Goal: Find specific page/section: Find specific page/section

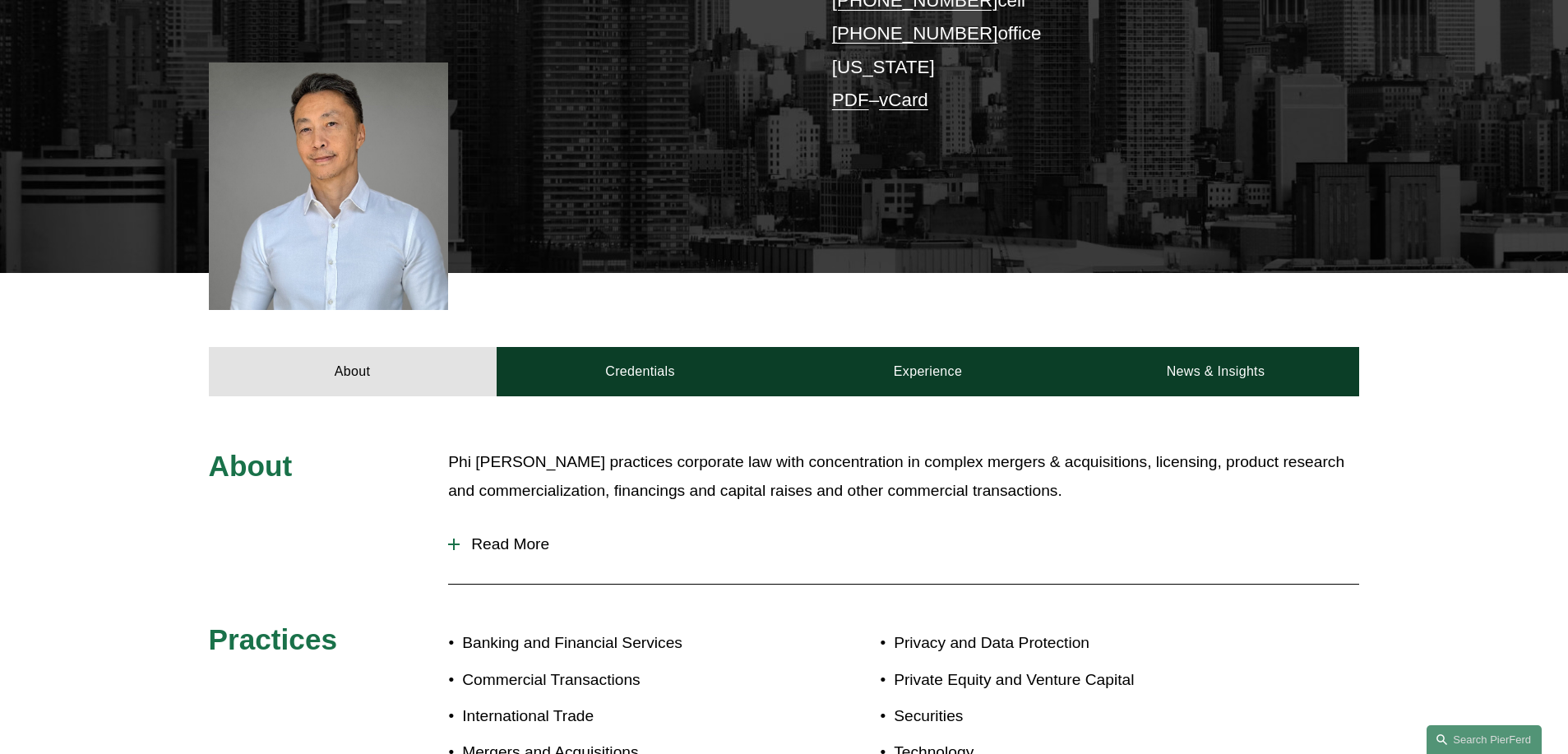
scroll to position [561, 0]
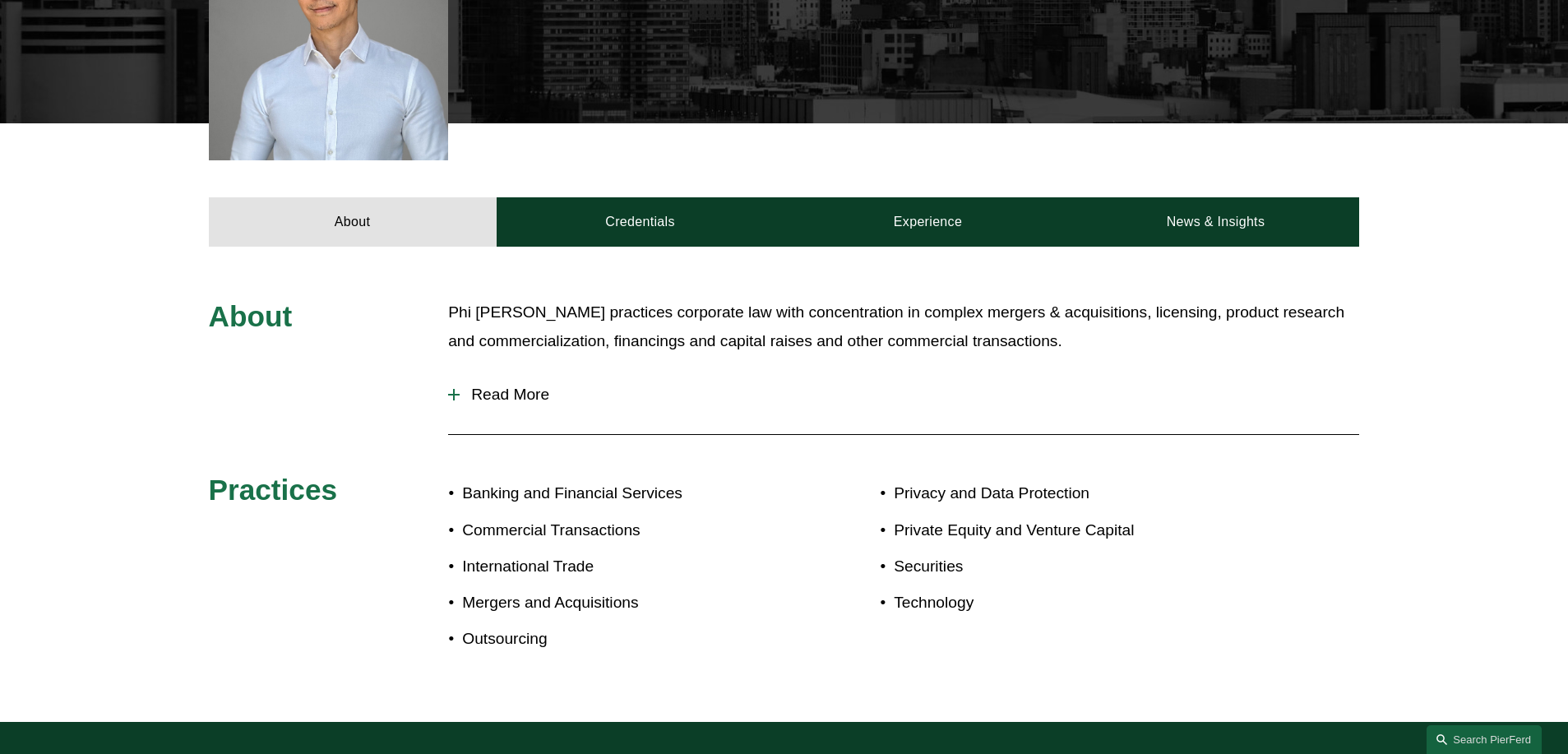
click at [529, 398] on span "Read More" at bounding box center [909, 394] width 899 height 18
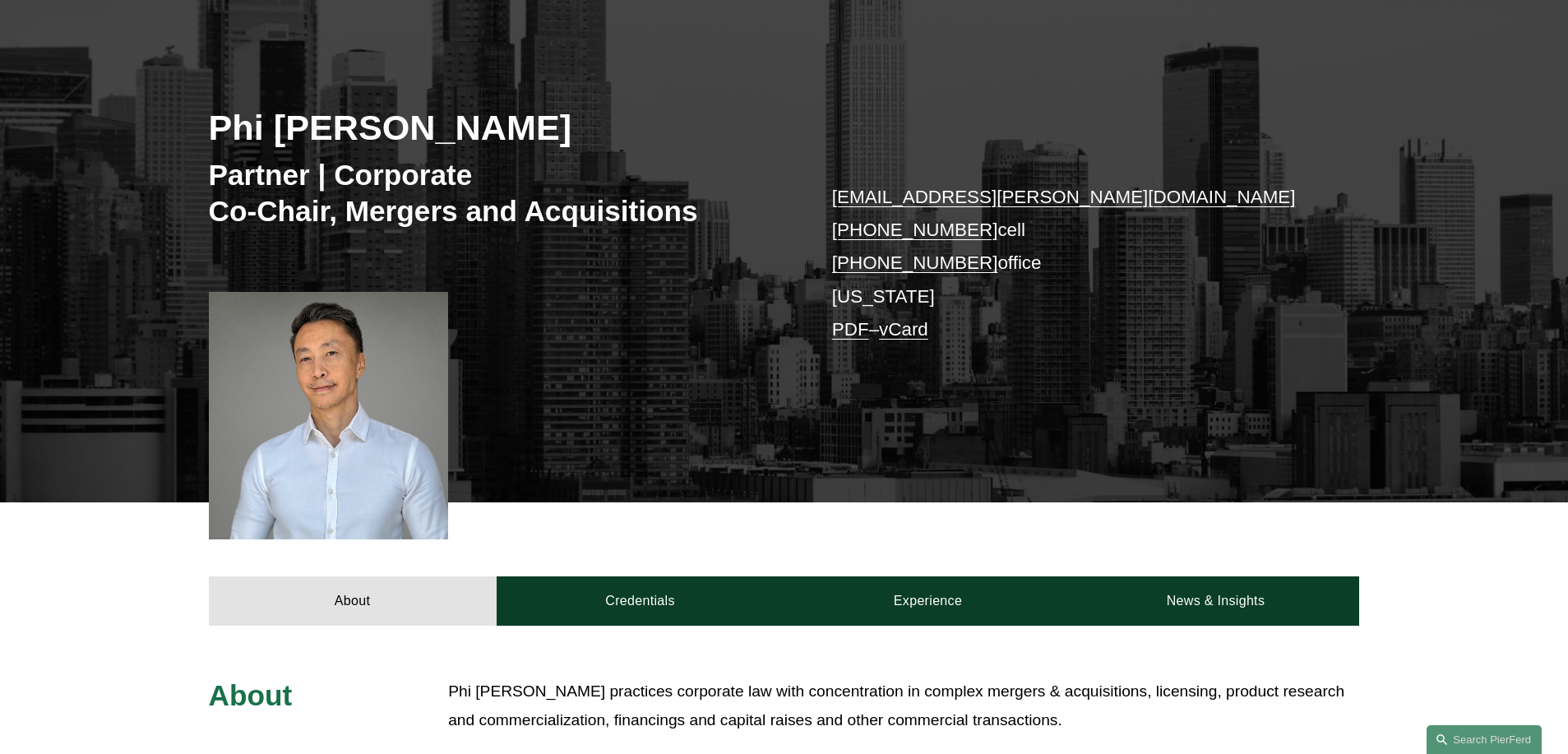
scroll to position [0, 0]
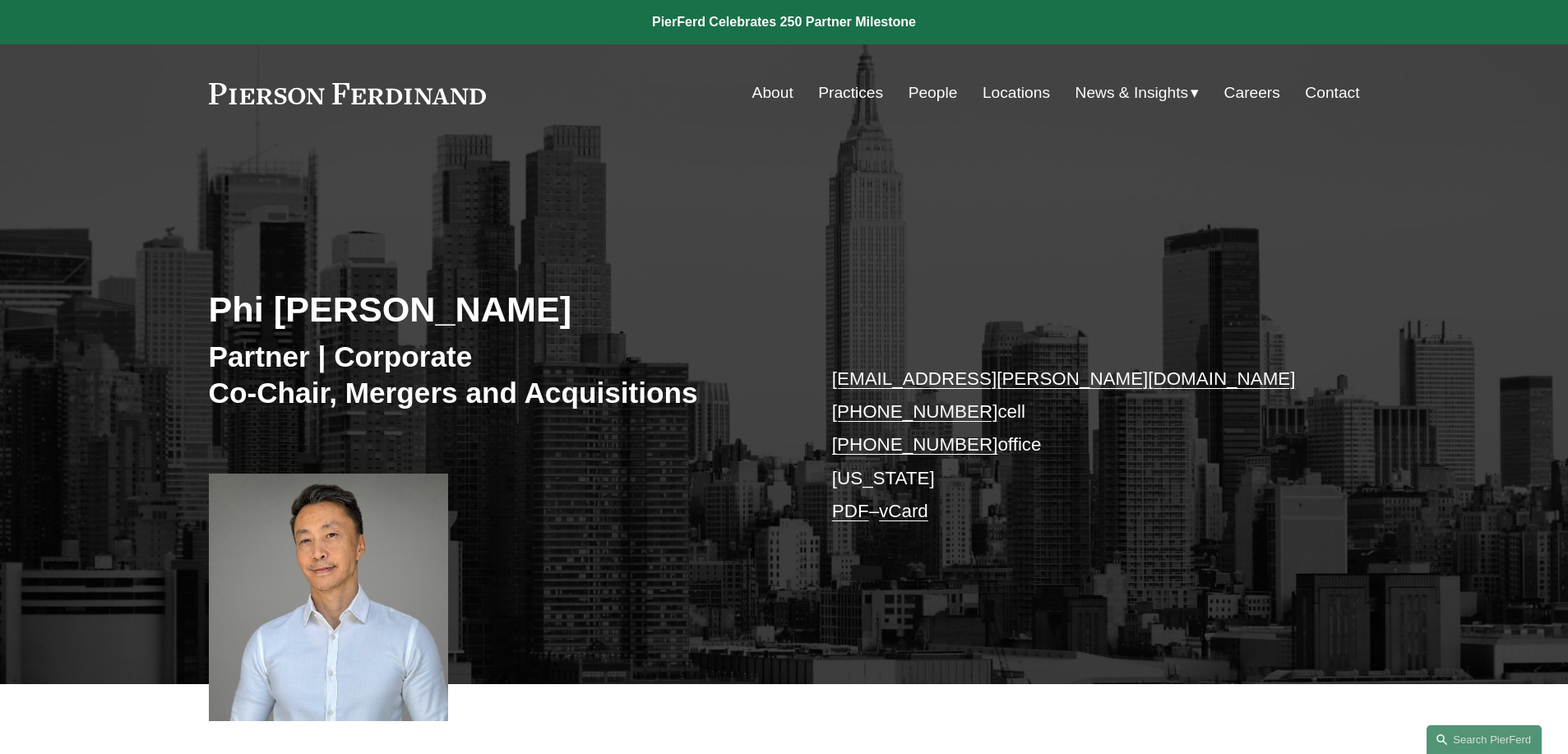
click at [1000, 94] on link "Locations" at bounding box center [1017, 93] width 68 height 31
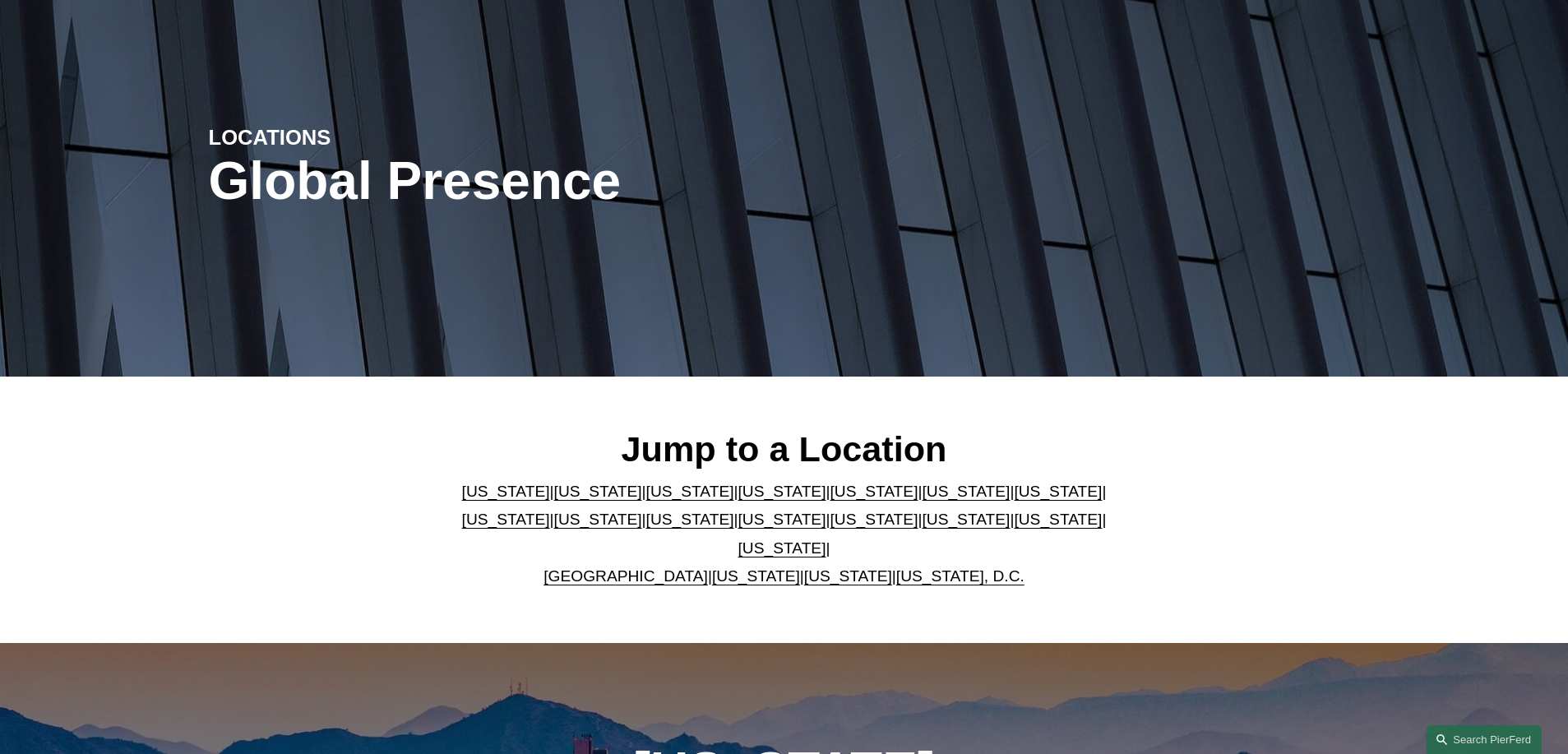
scroll to position [129, 0]
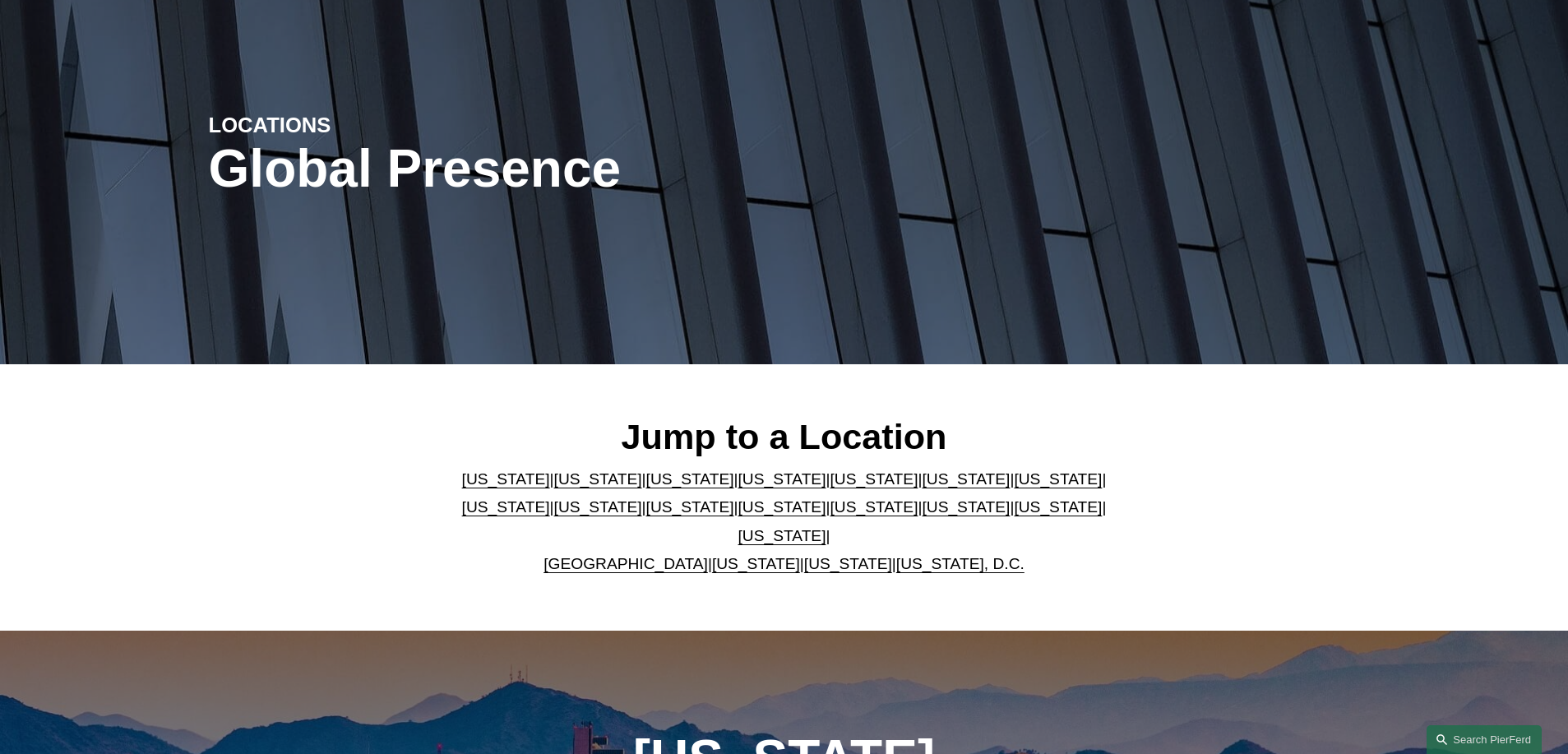
click at [830, 487] on link "[US_STATE]" at bounding box center [874, 479] width 88 height 17
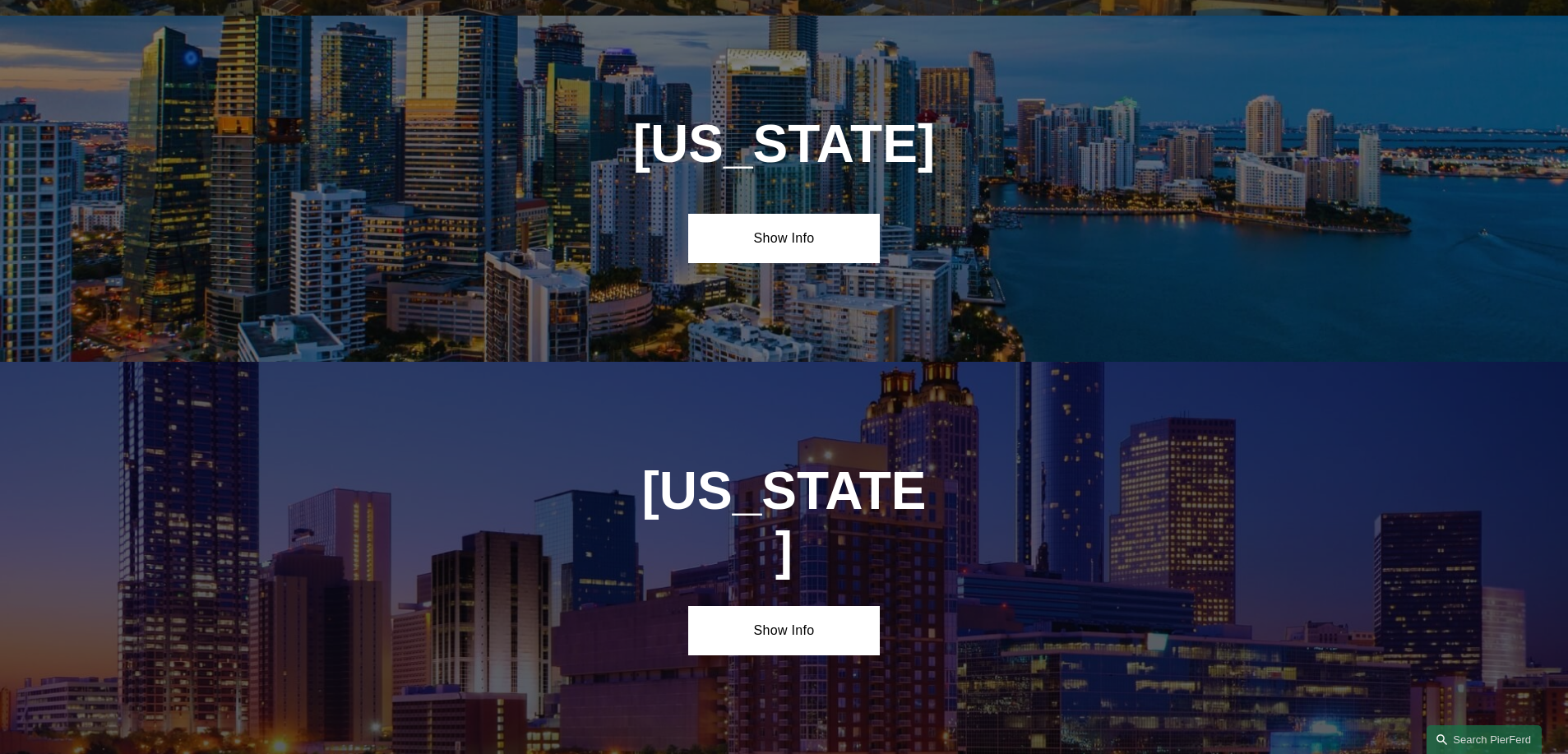
scroll to position [2130, 0]
click at [815, 234] on link "Show Info" at bounding box center [784, 237] width 192 height 49
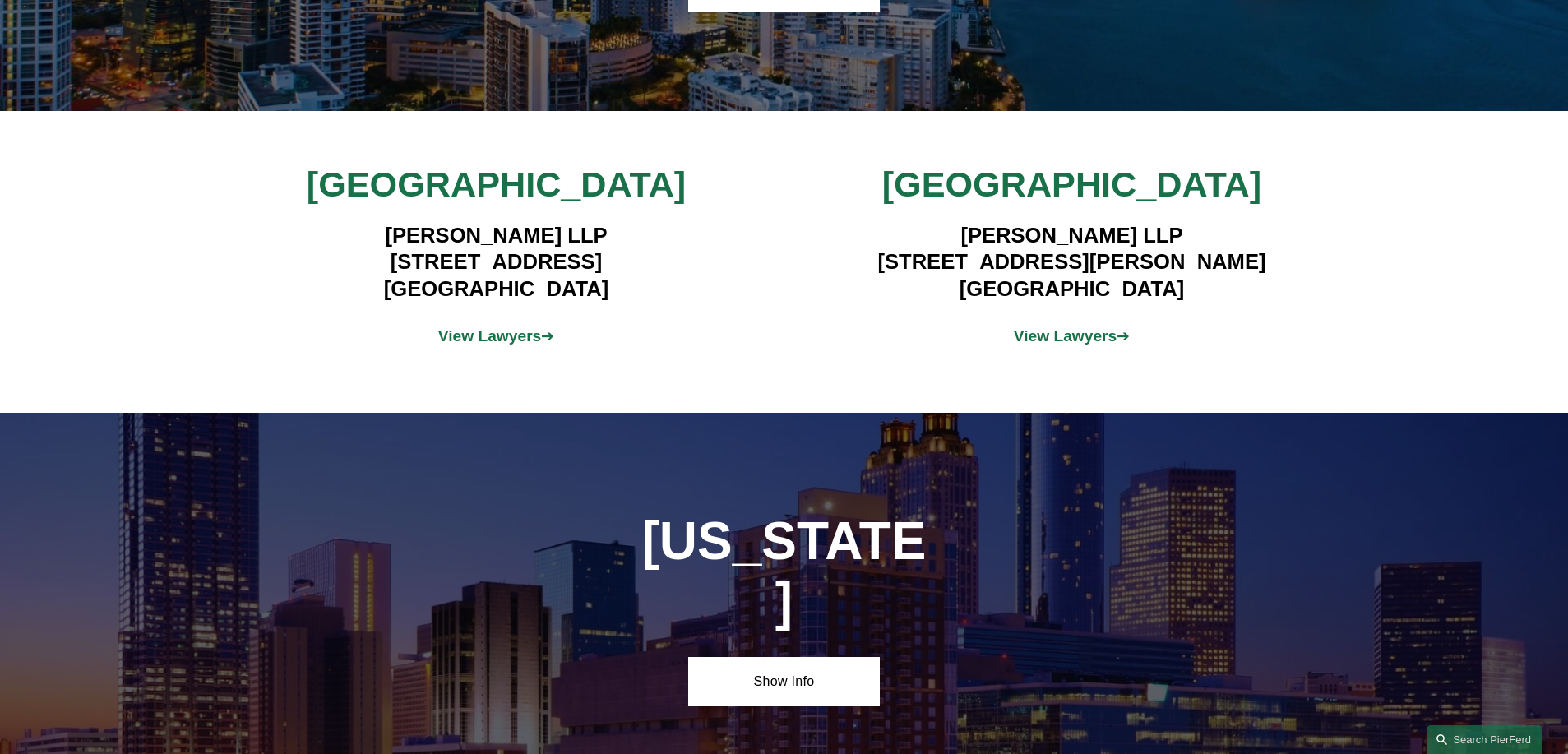
scroll to position [2464, 0]
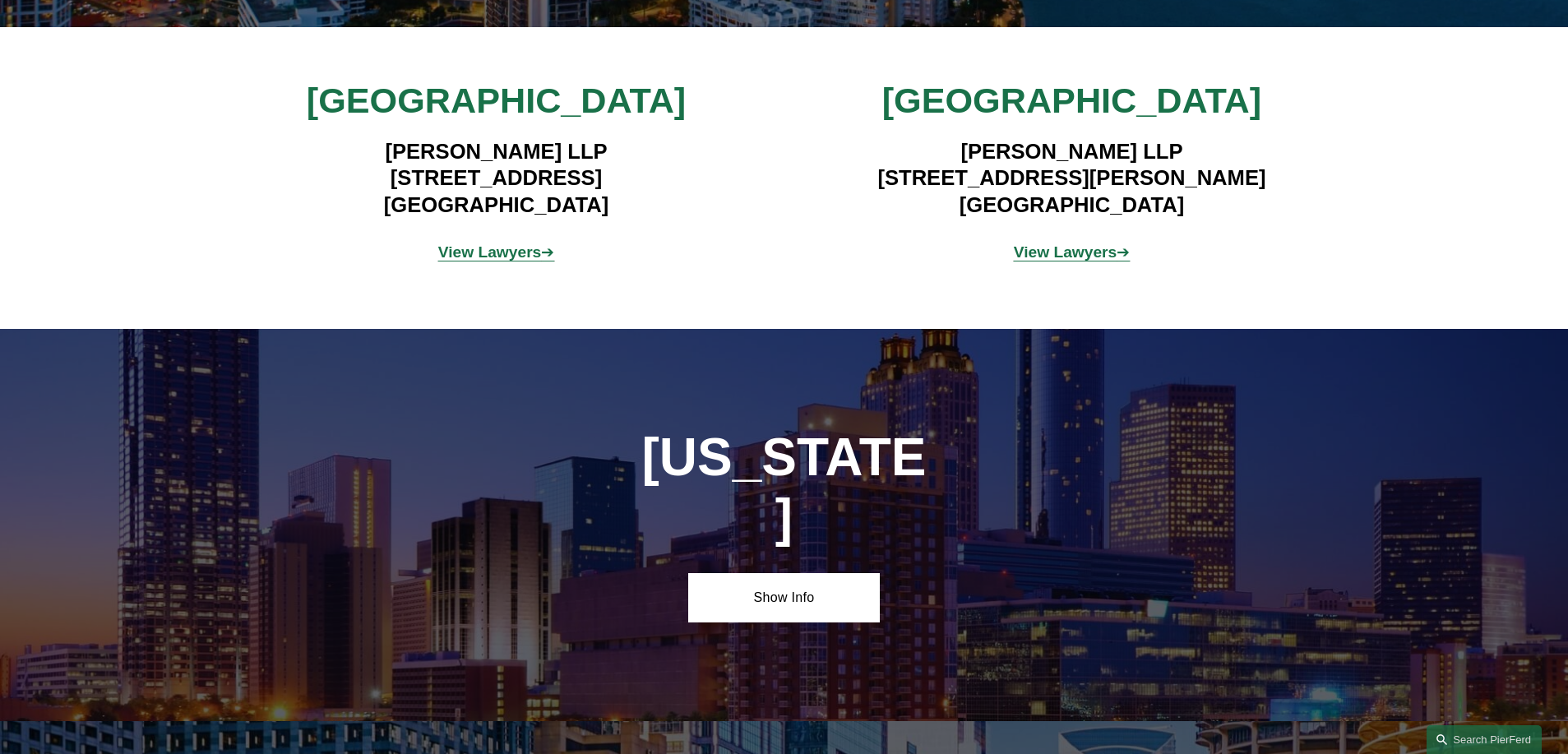
click at [1053, 243] on strong "View Lawyers" at bounding box center [1066, 252] width 104 height 17
click at [539, 243] on span "View Lawyers ➔" at bounding box center [496, 252] width 117 height 17
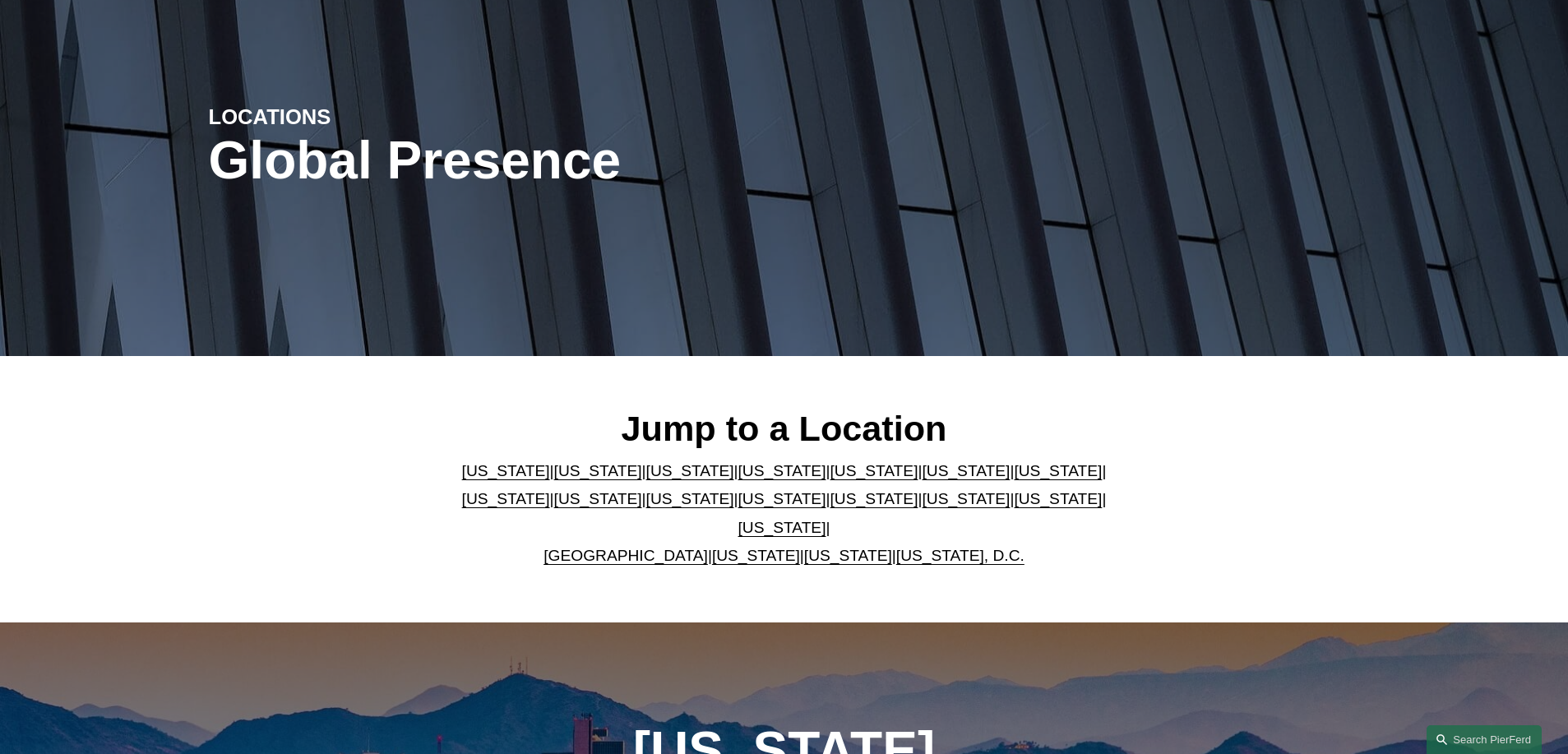
scroll to position [129, 0]
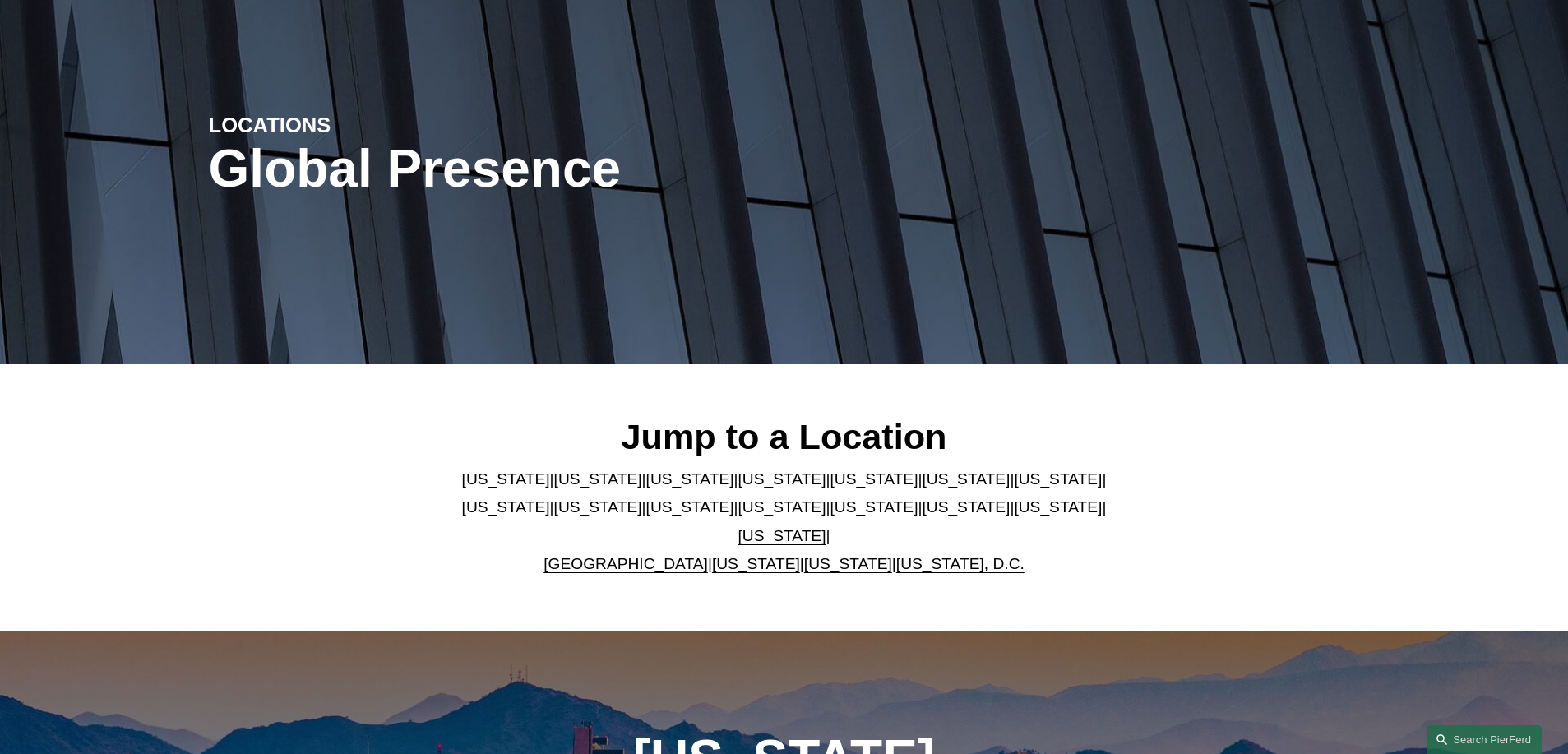
drag, startPoint x: 683, startPoint y: 517, endPoint x: 741, endPoint y: 519, distance: 58.0
click at [738, 516] on link "[US_STATE]" at bounding box center [782, 507] width 88 height 17
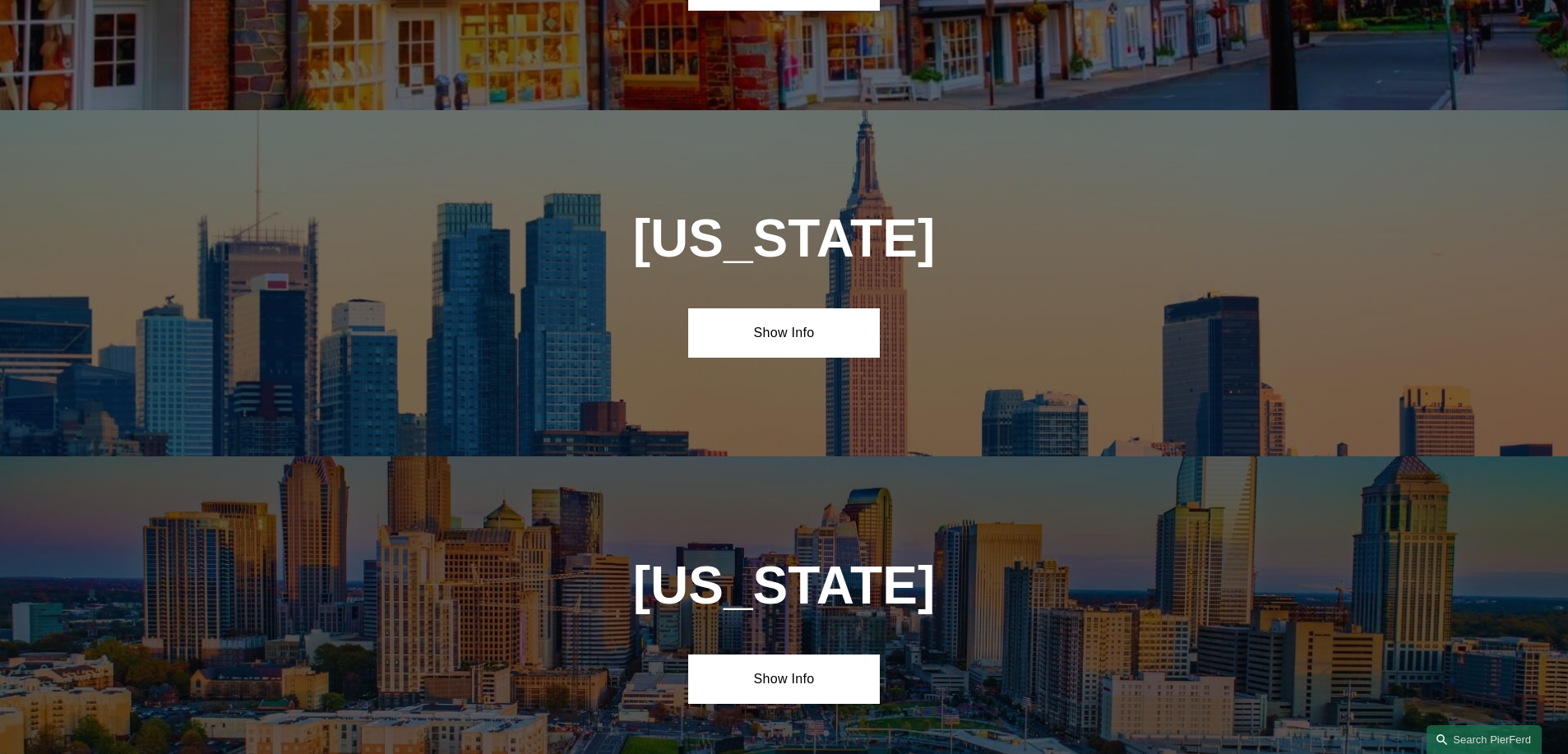
scroll to position [4510, 0]
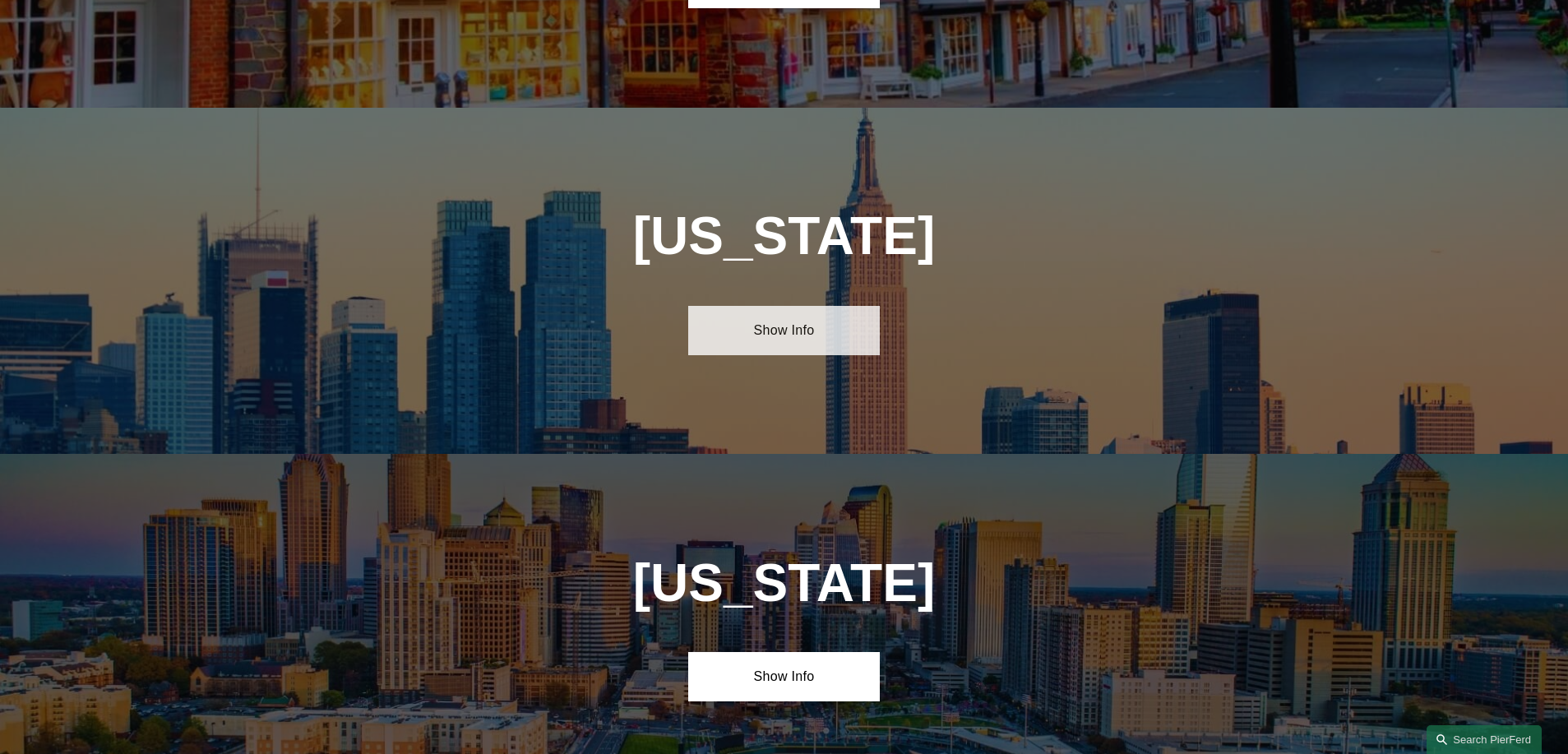
click at [806, 306] on link "Show Info" at bounding box center [784, 330] width 192 height 49
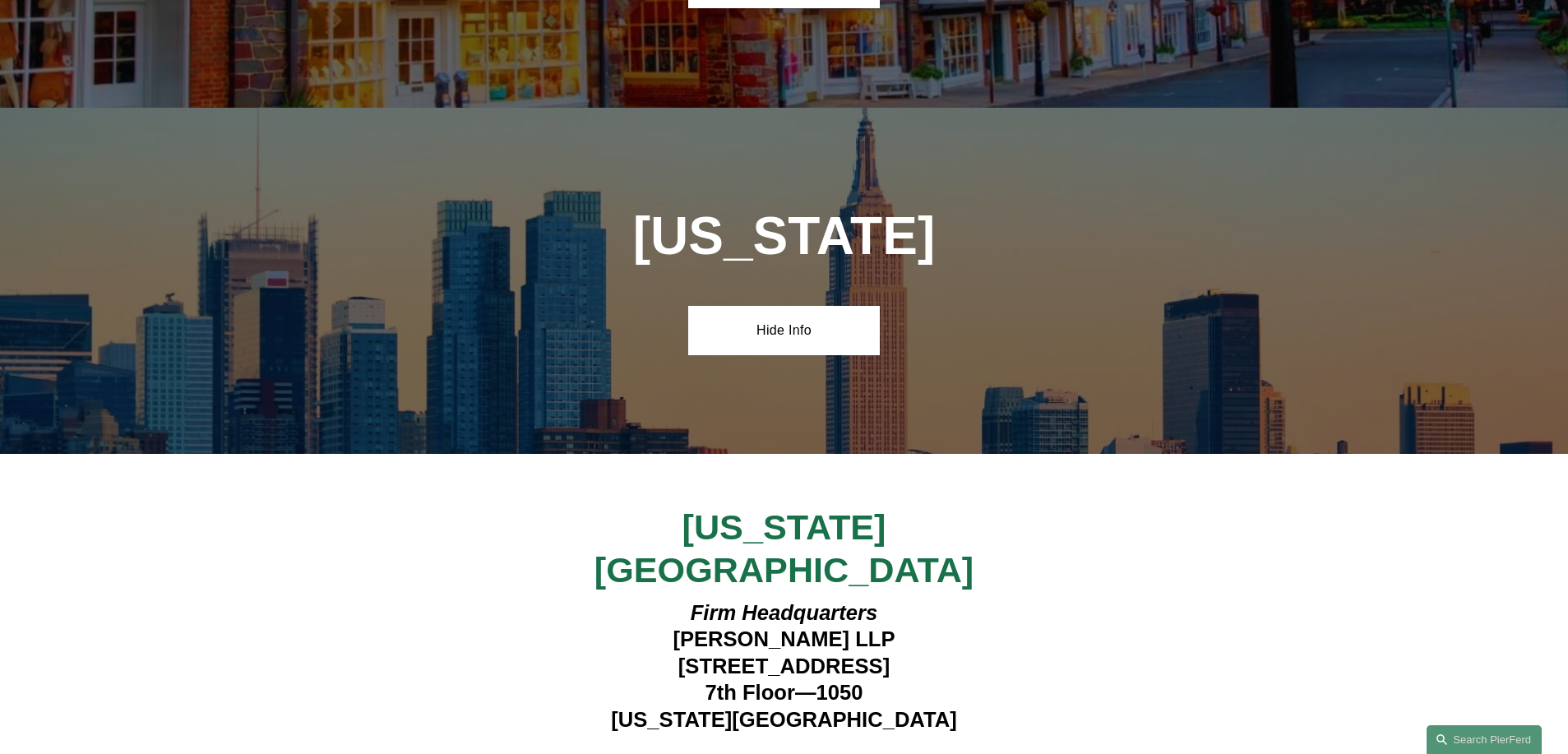
click at [796, 753] on strong "View Lawyers" at bounding box center [778, 764] width 104 height 17
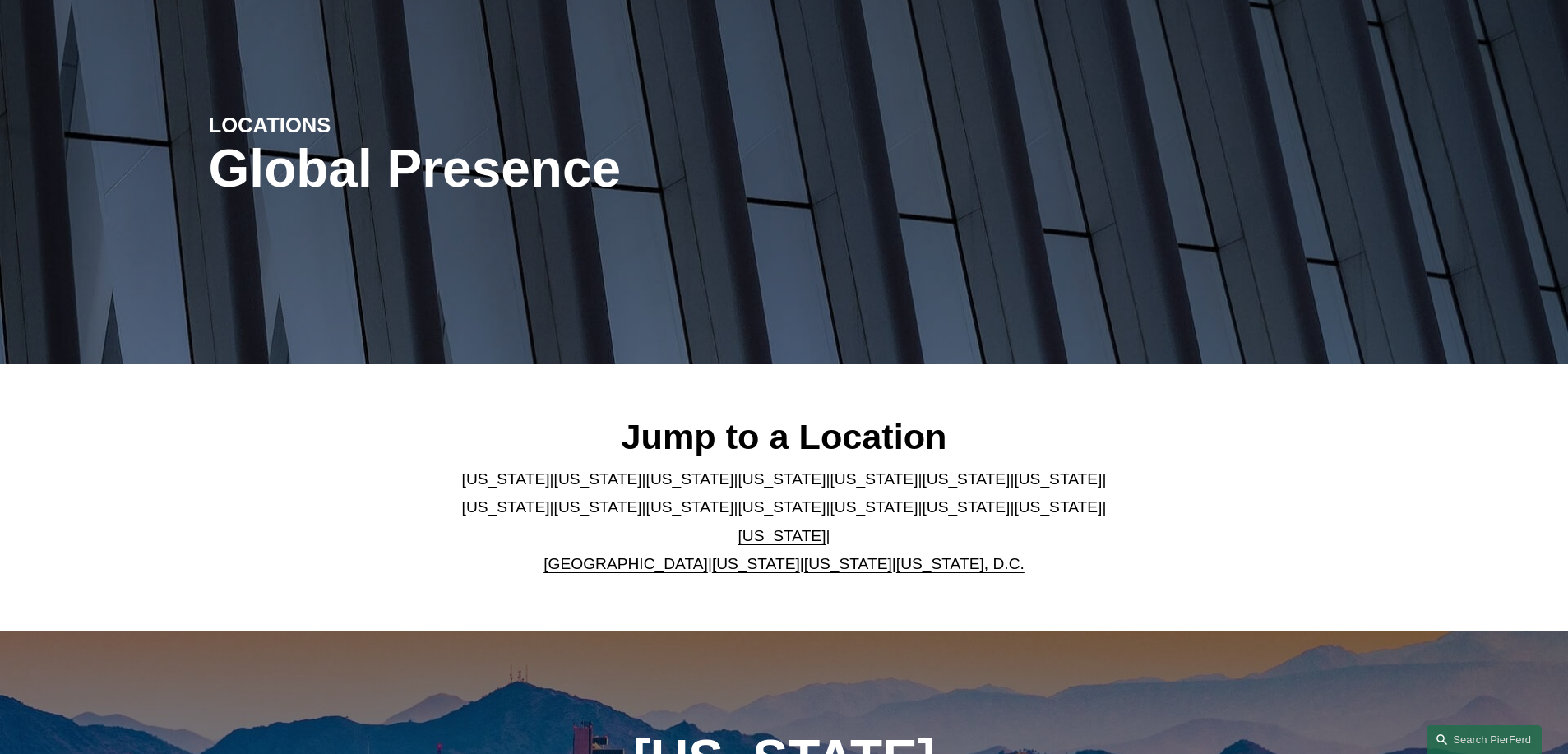
scroll to position [111, 0]
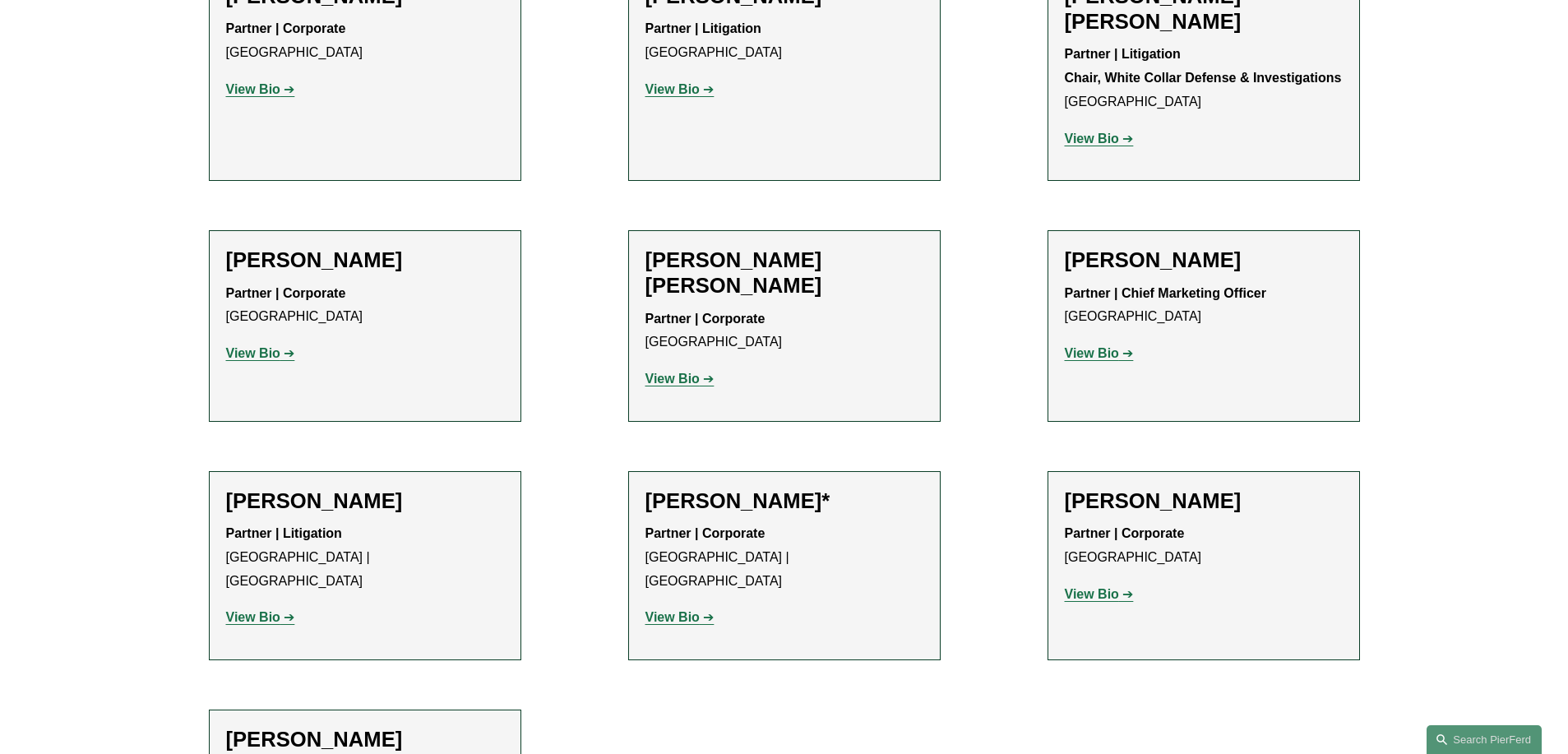
scroll to position [719, 0]
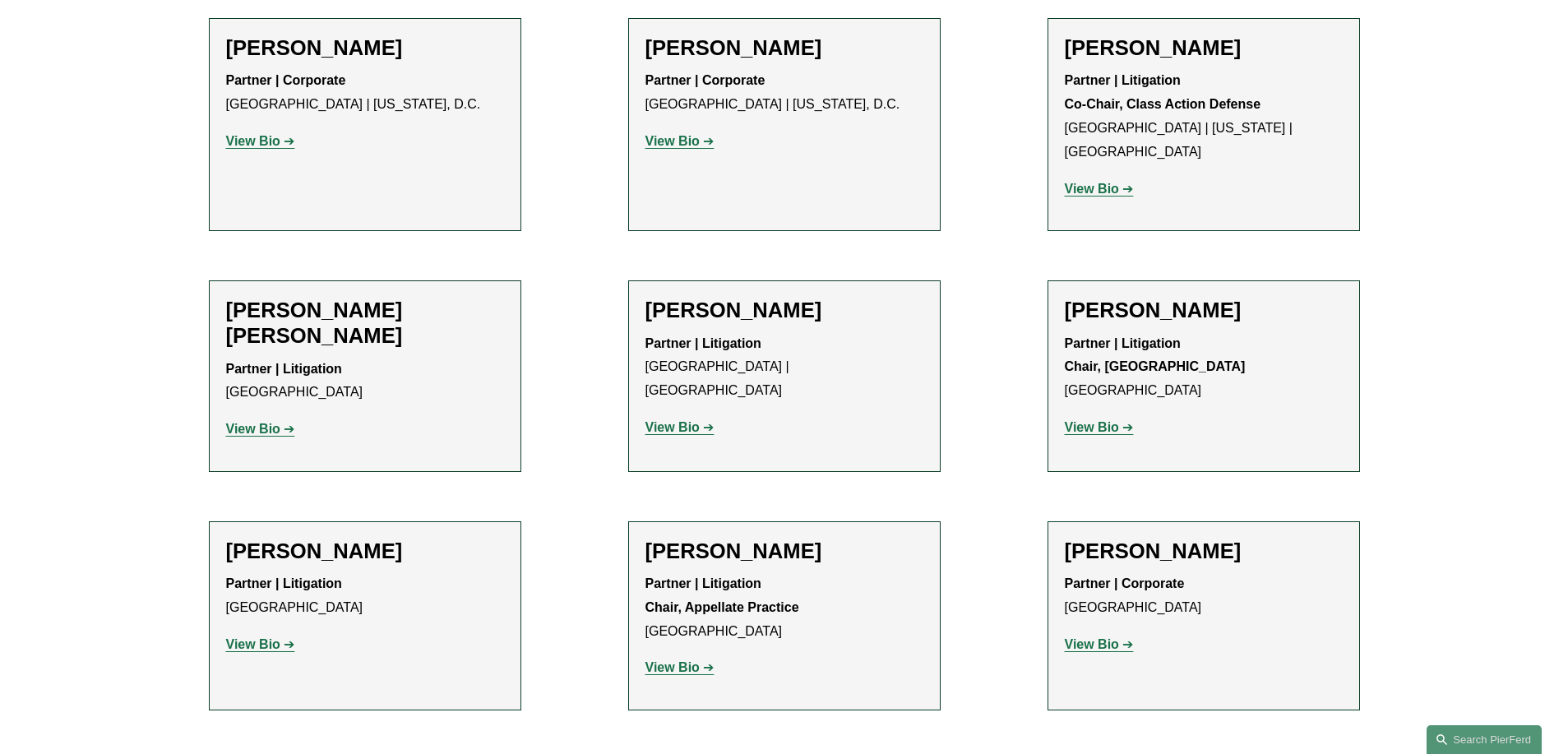
scroll to position [1418, 0]
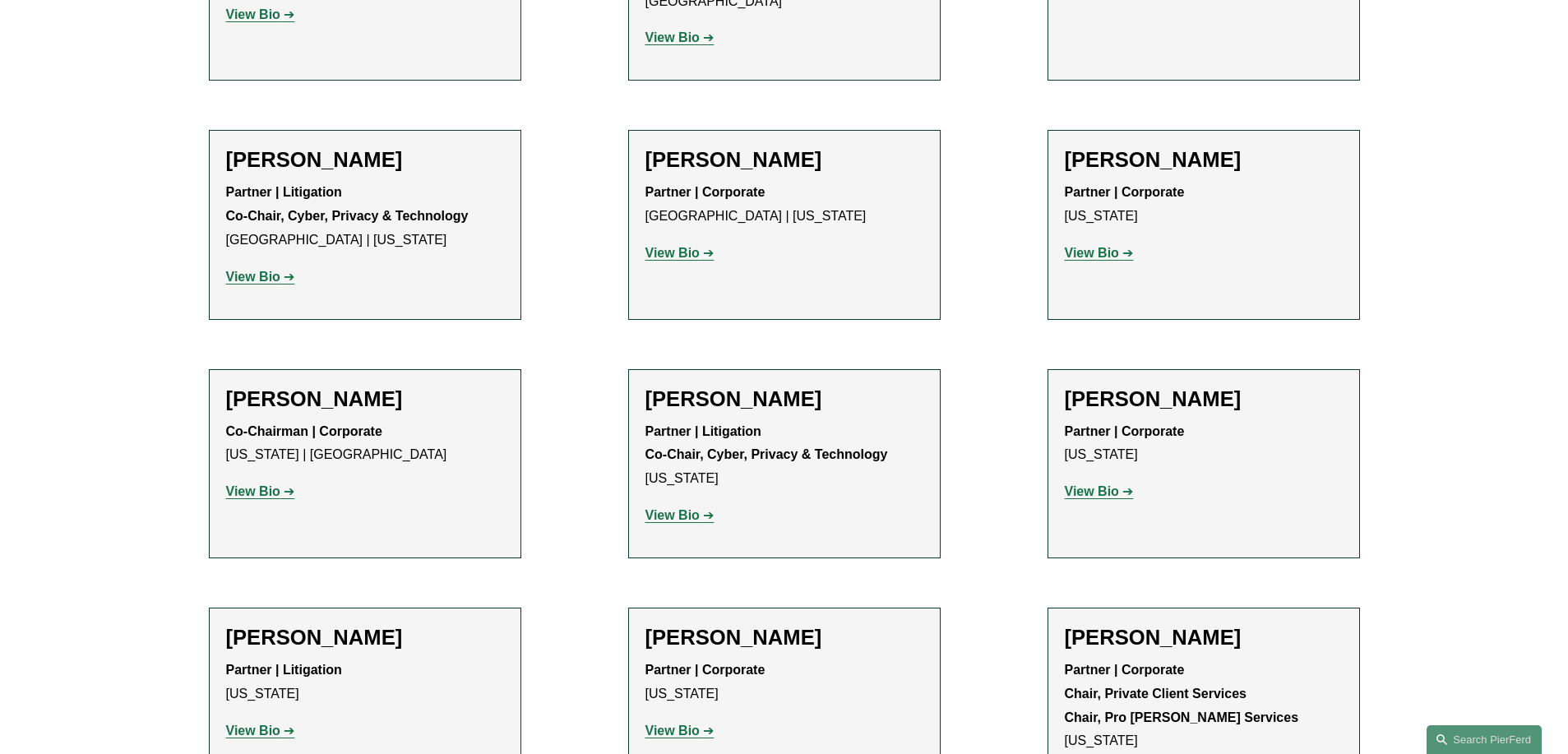
scroll to position [4494, 0]
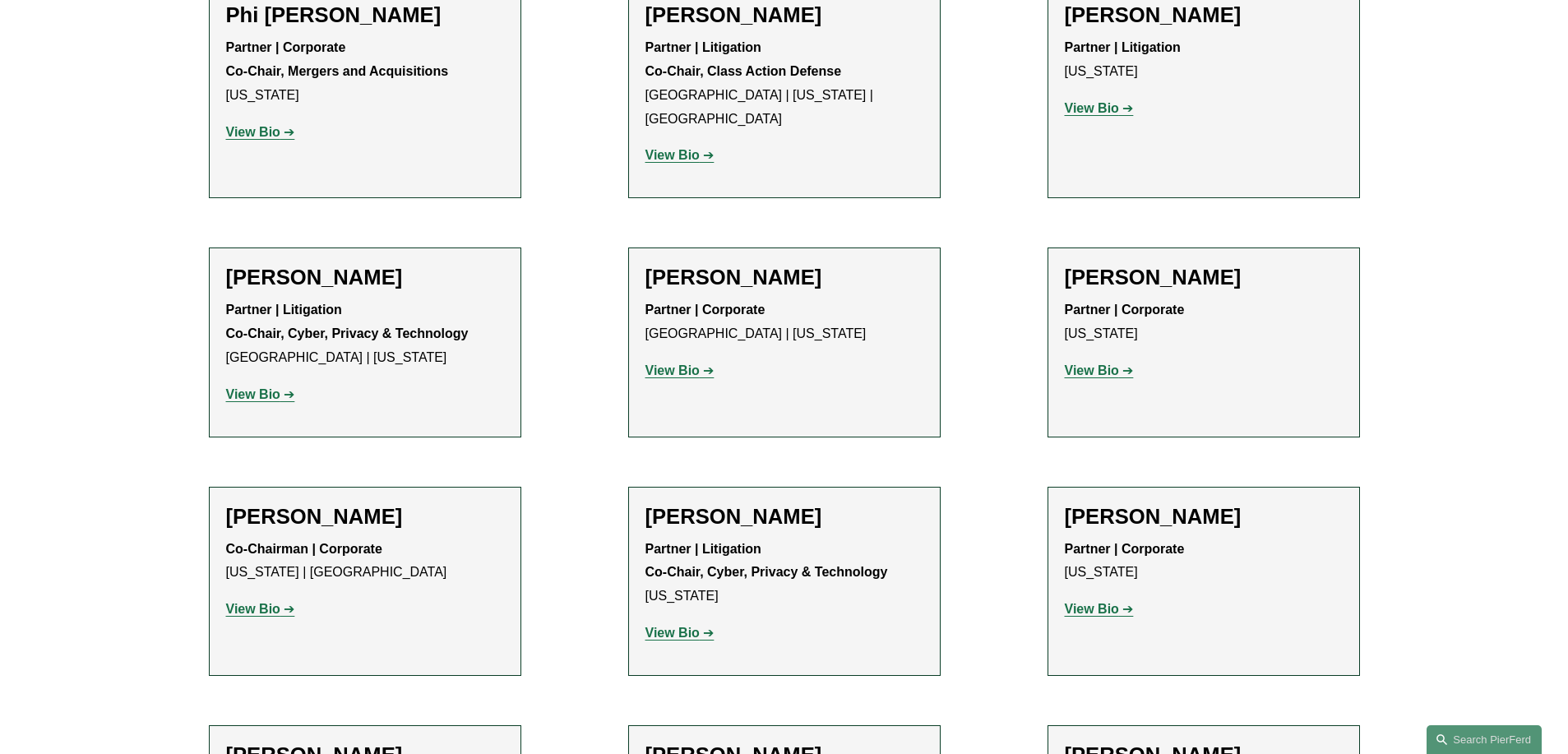
click at [258, 602] on strong "View Bio" at bounding box center [253, 609] width 54 height 14
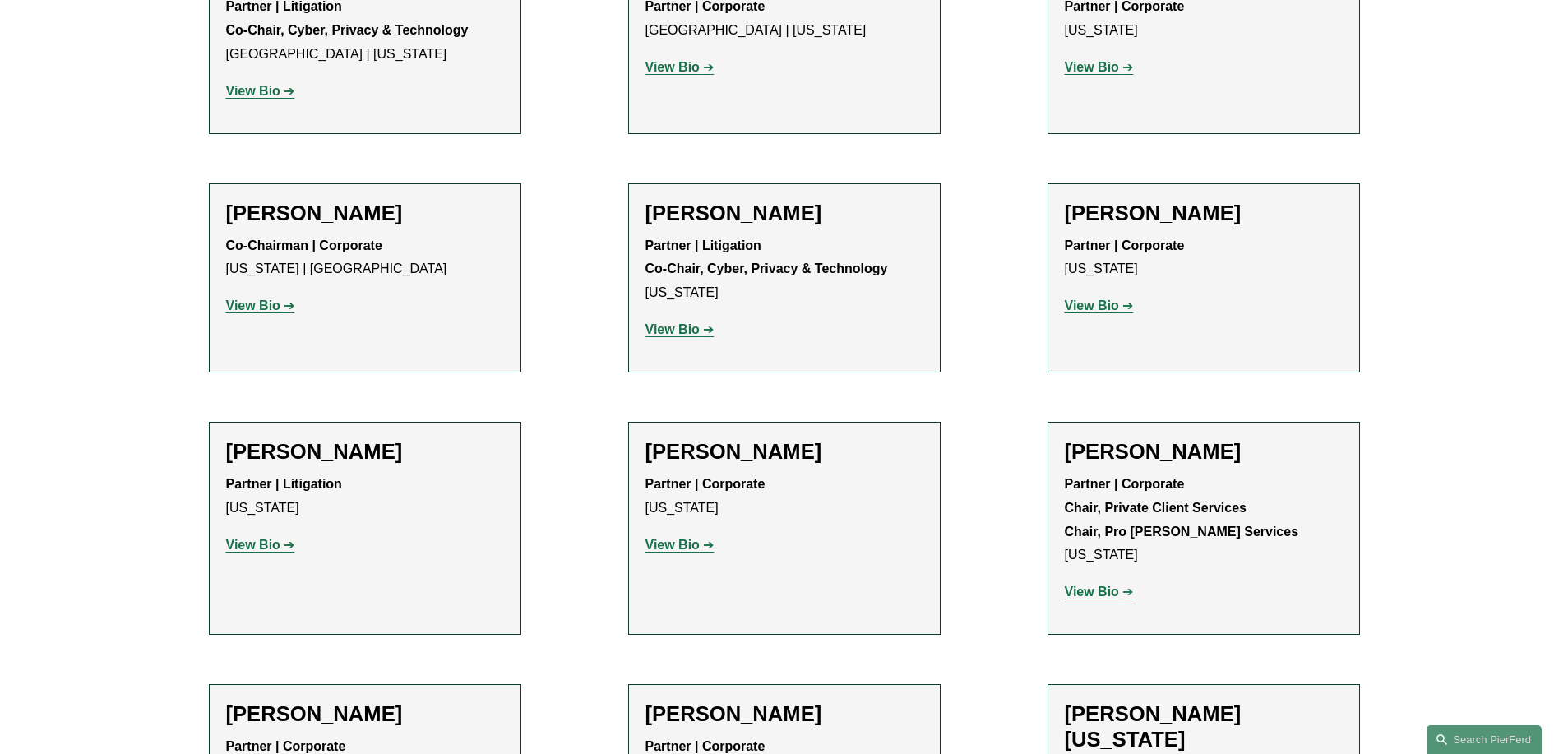
scroll to position [4965, 0]
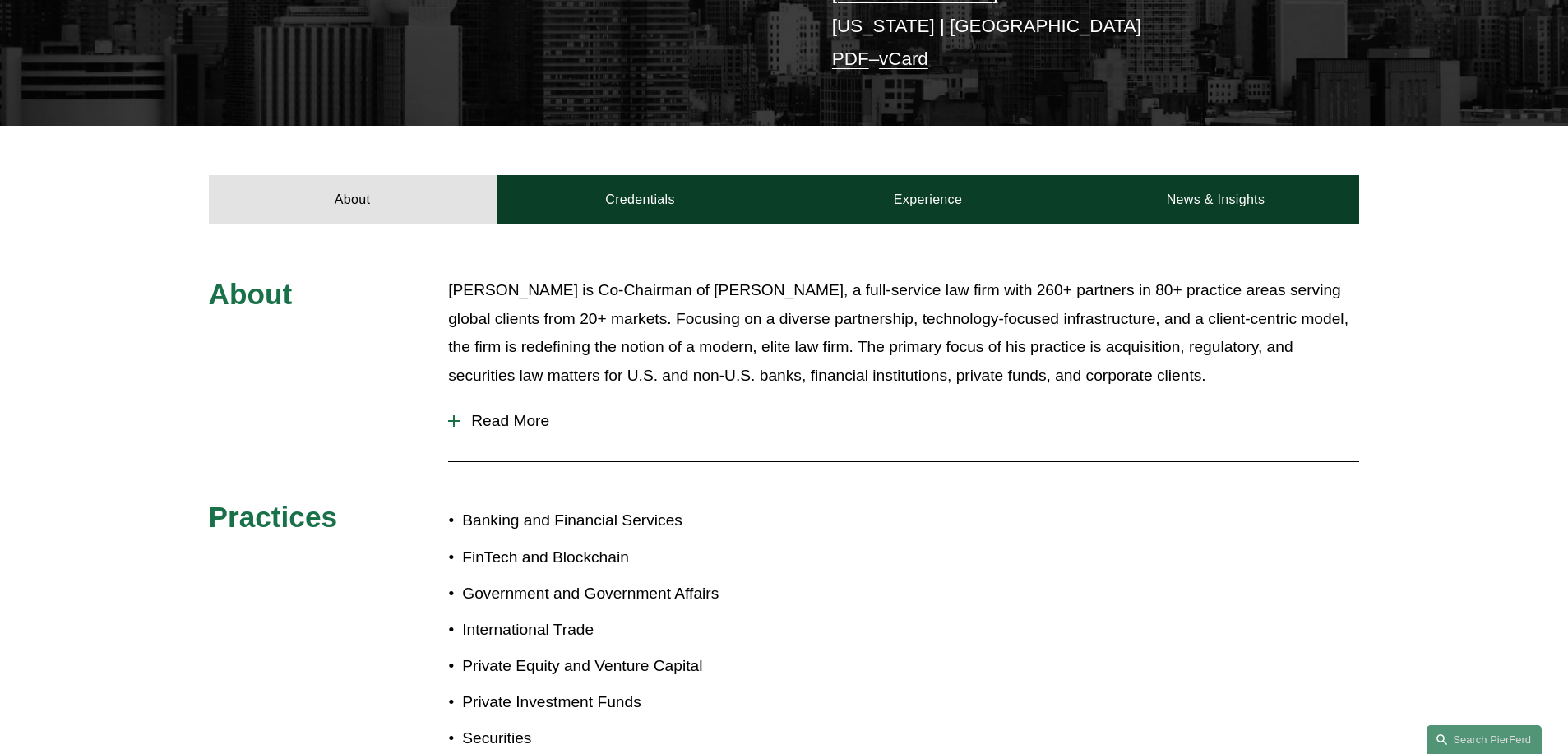
scroll to position [534, 0]
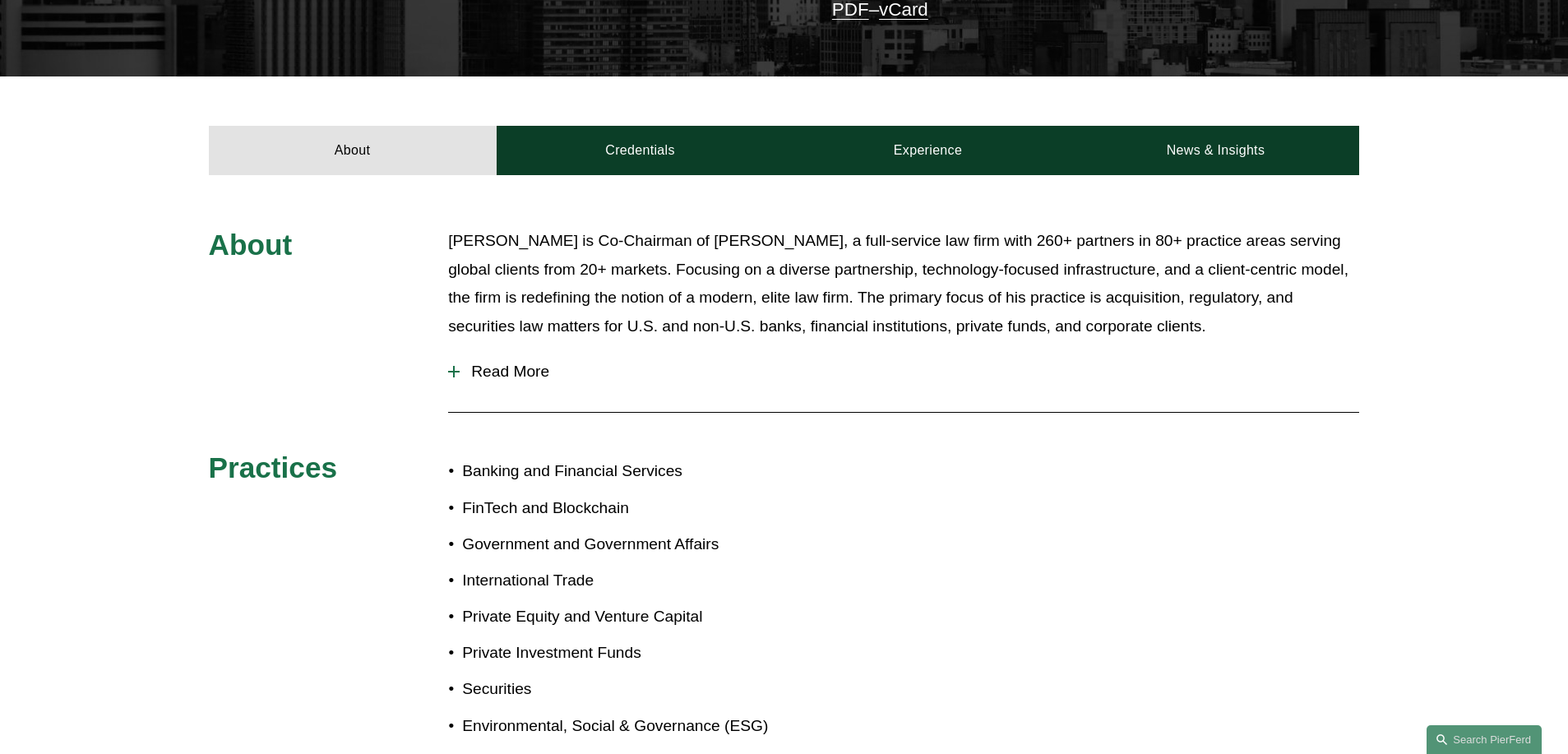
click at [491, 362] on span "Read More" at bounding box center [909, 371] width 899 height 18
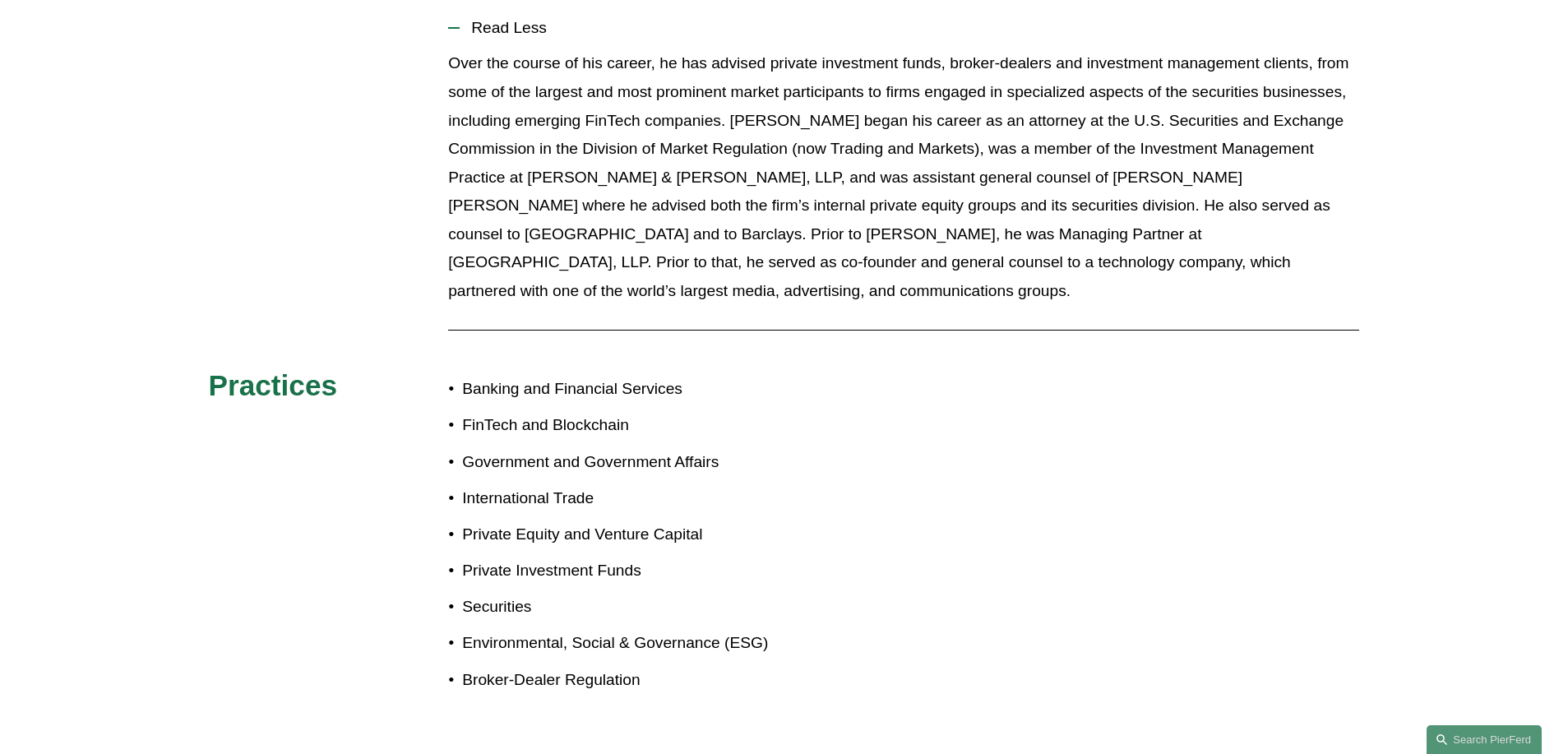
scroll to position [1001, 0]
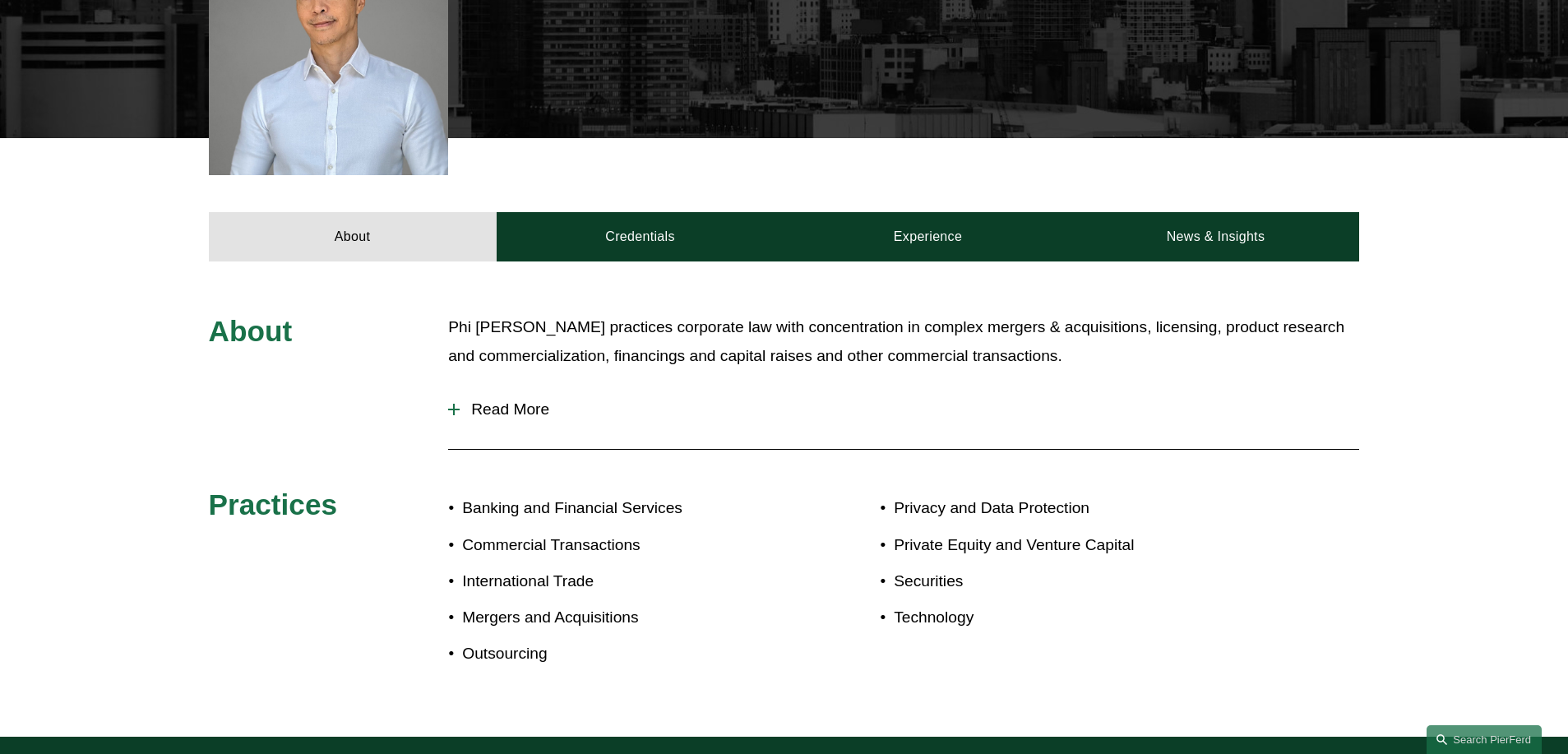
scroll to position [616, 0]
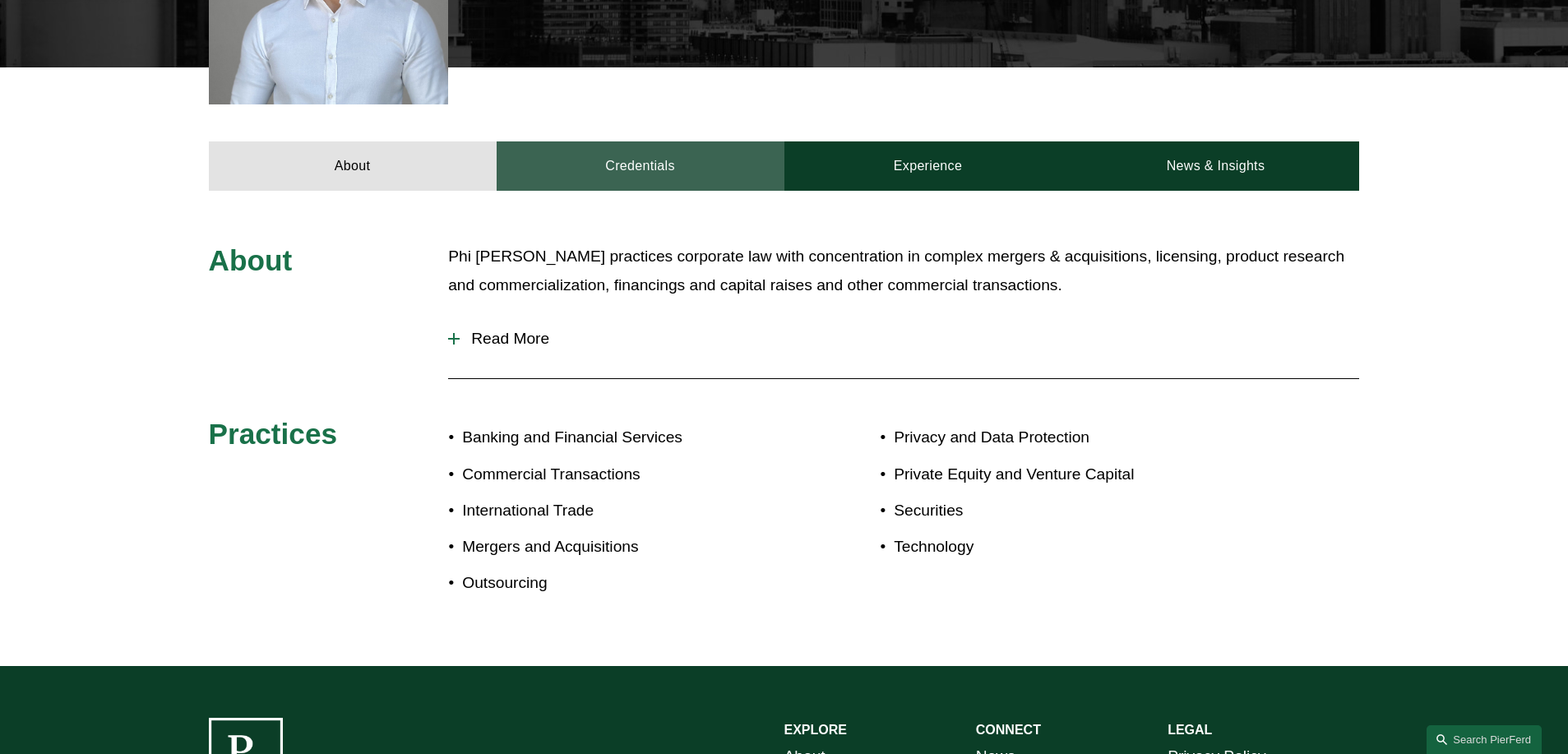
click at [665, 166] on link "Credentials" at bounding box center [640, 165] width 288 height 49
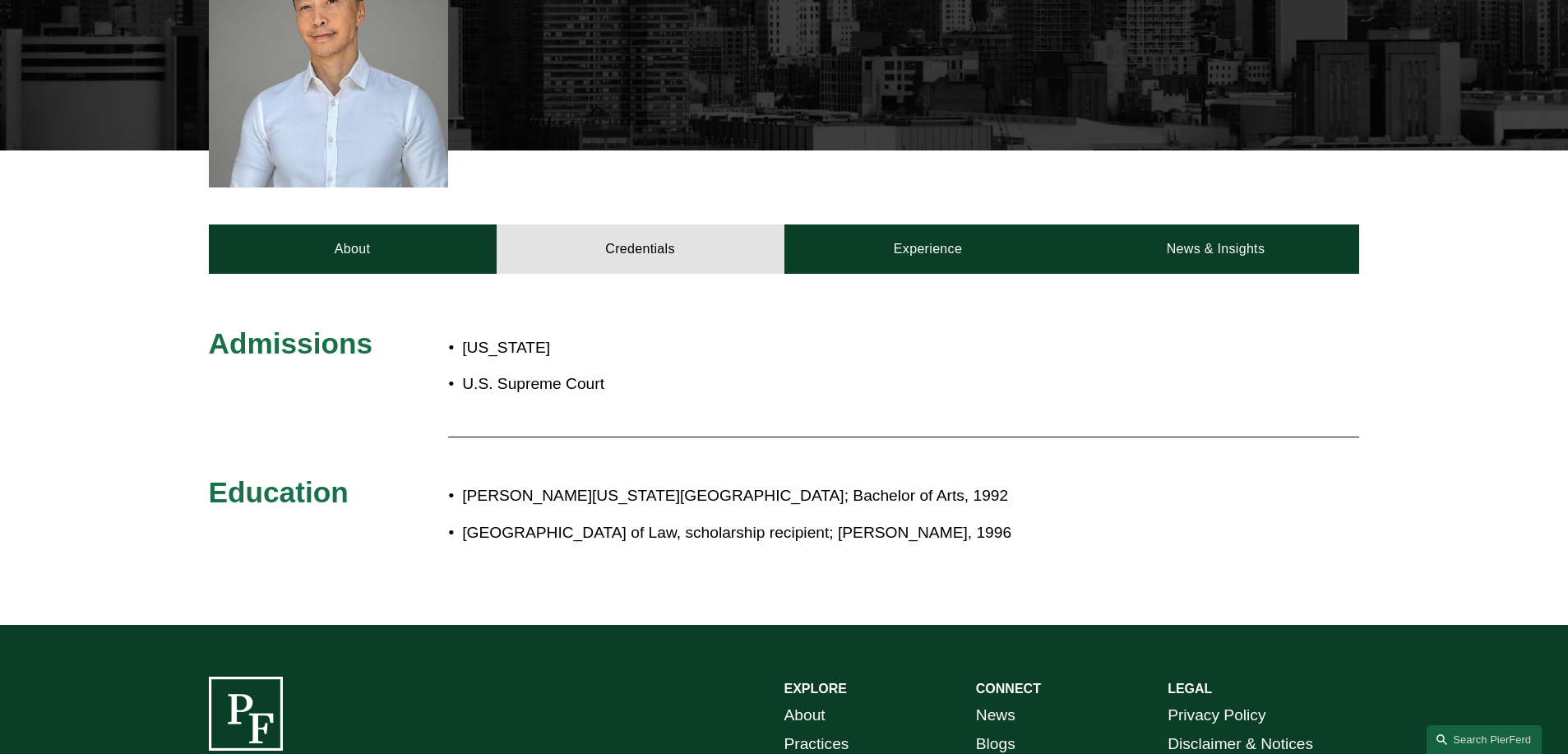
scroll to position [532, 0]
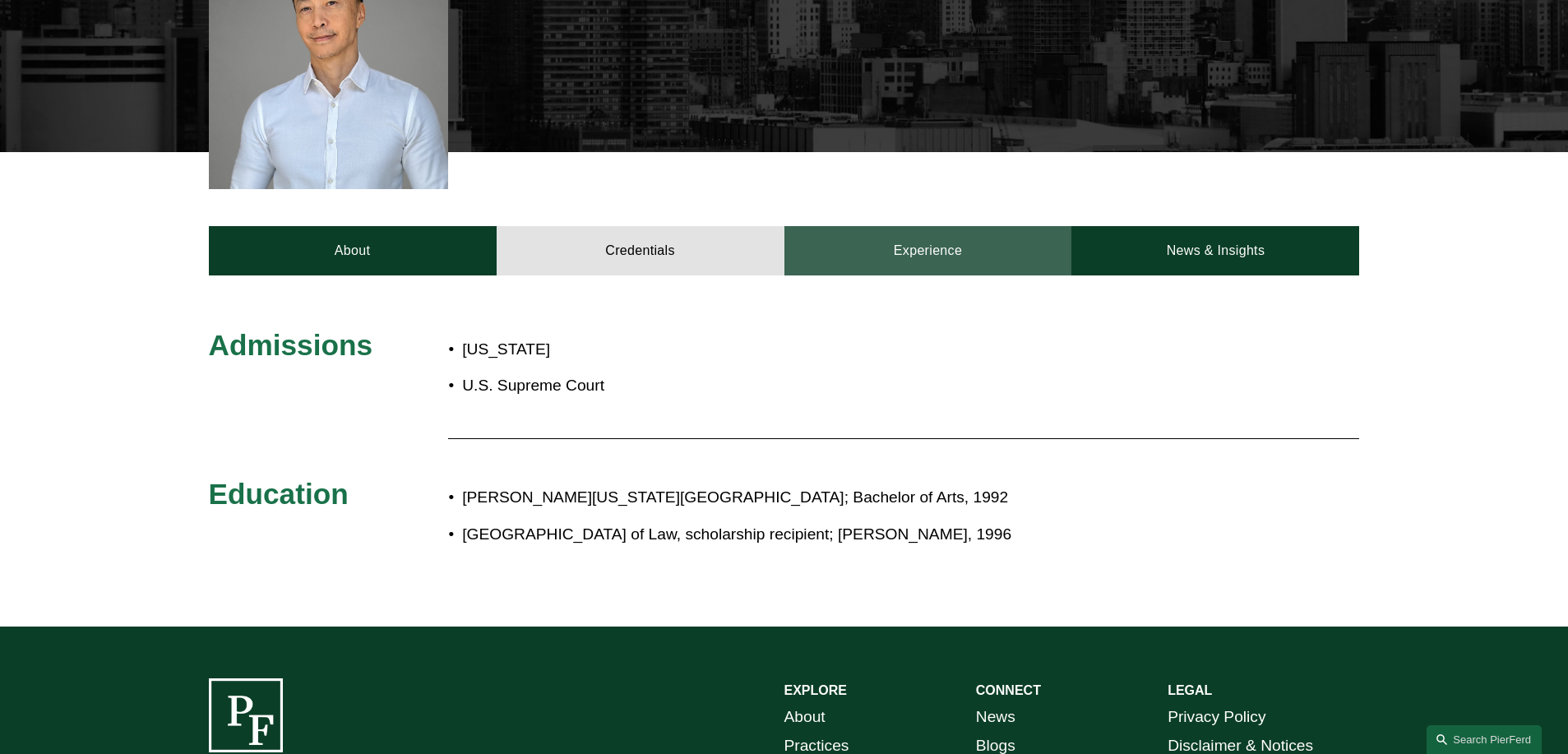
click at [912, 239] on link "Experience" at bounding box center [928, 251] width 288 height 49
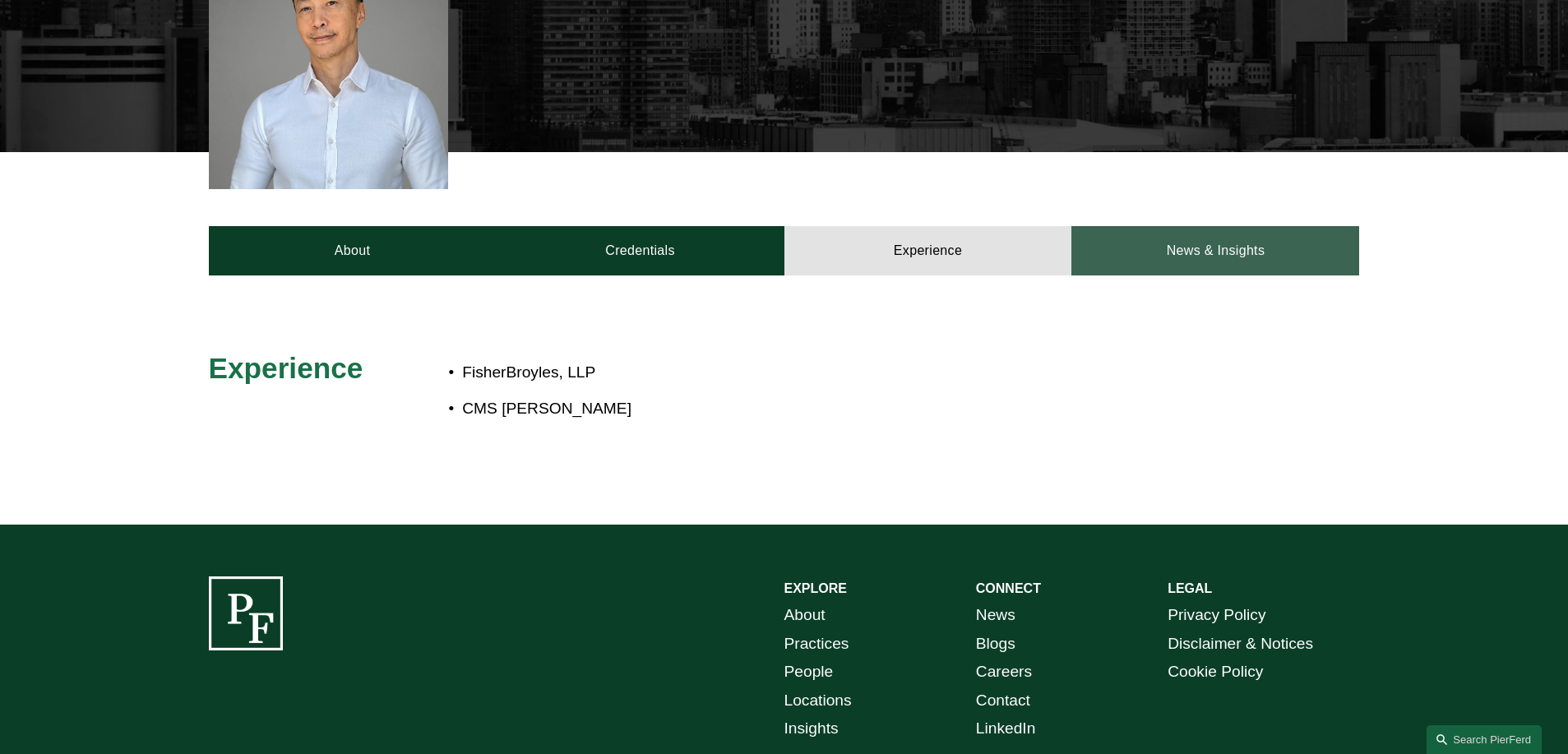
click at [1174, 258] on link "News & Insights" at bounding box center [1215, 251] width 288 height 49
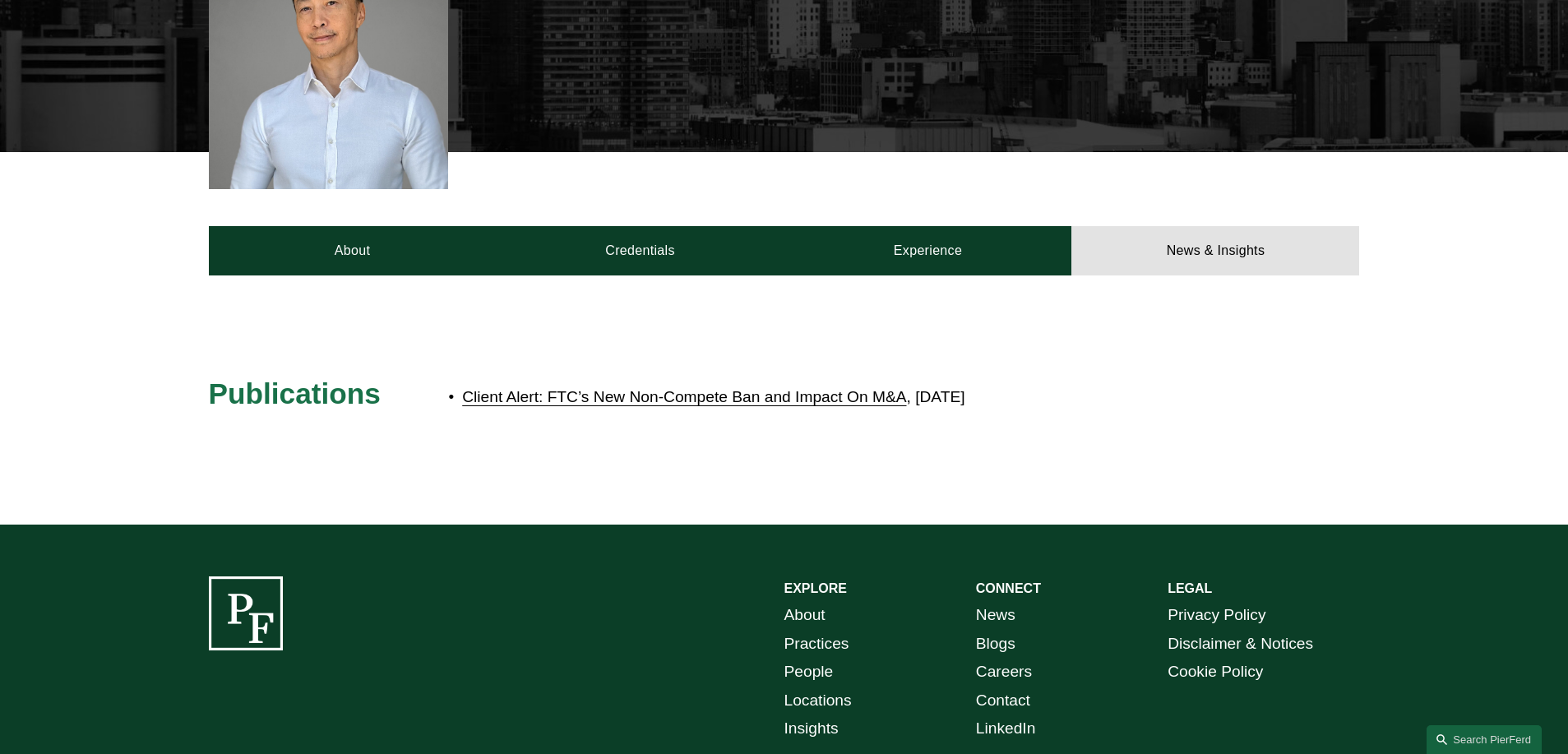
click at [828, 397] on link "Client Alert: FTC’s New Non-Compete Ban and Impact On M&A" at bounding box center [684, 397] width 444 height 17
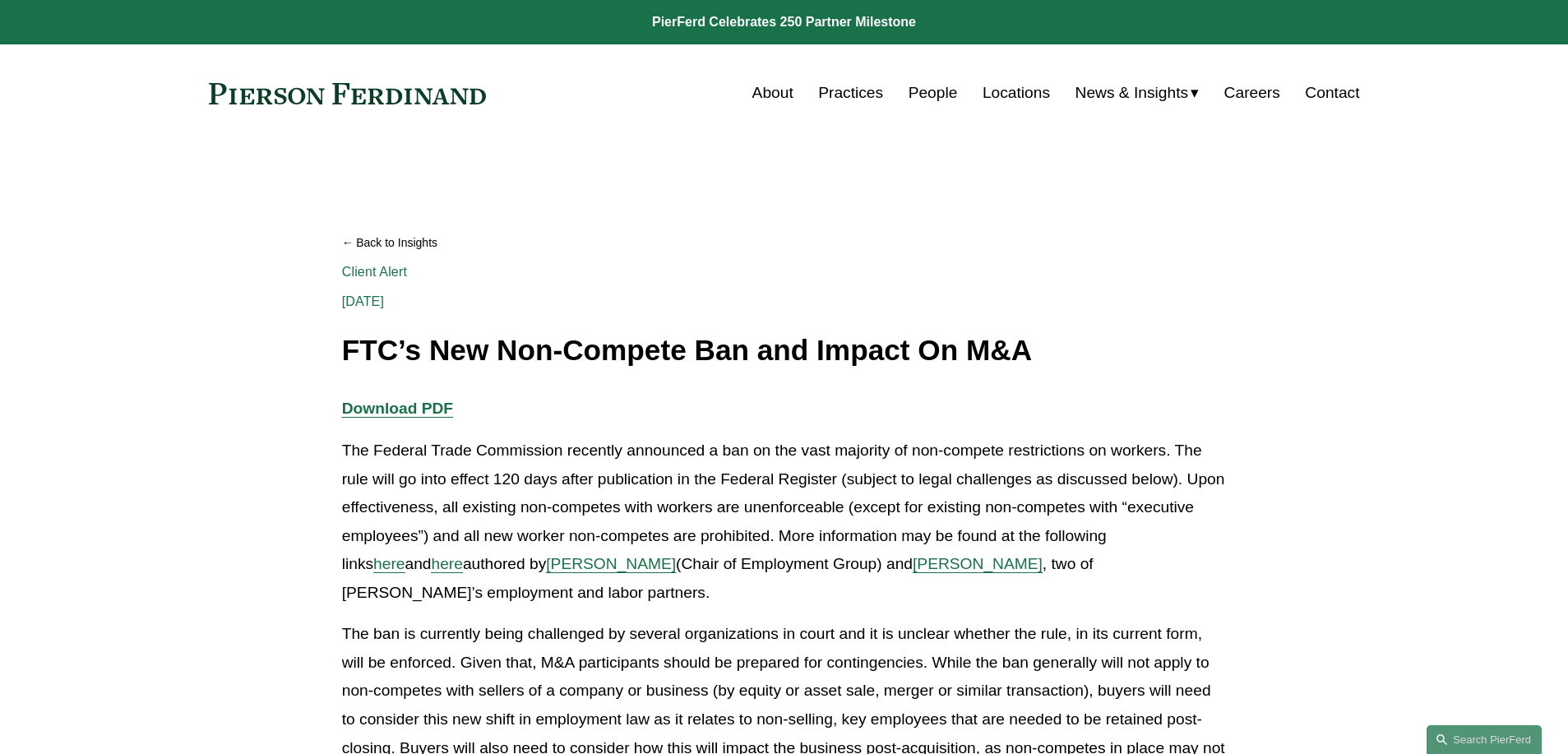
click at [1008, 92] on link "Locations" at bounding box center [1017, 93] width 68 height 31
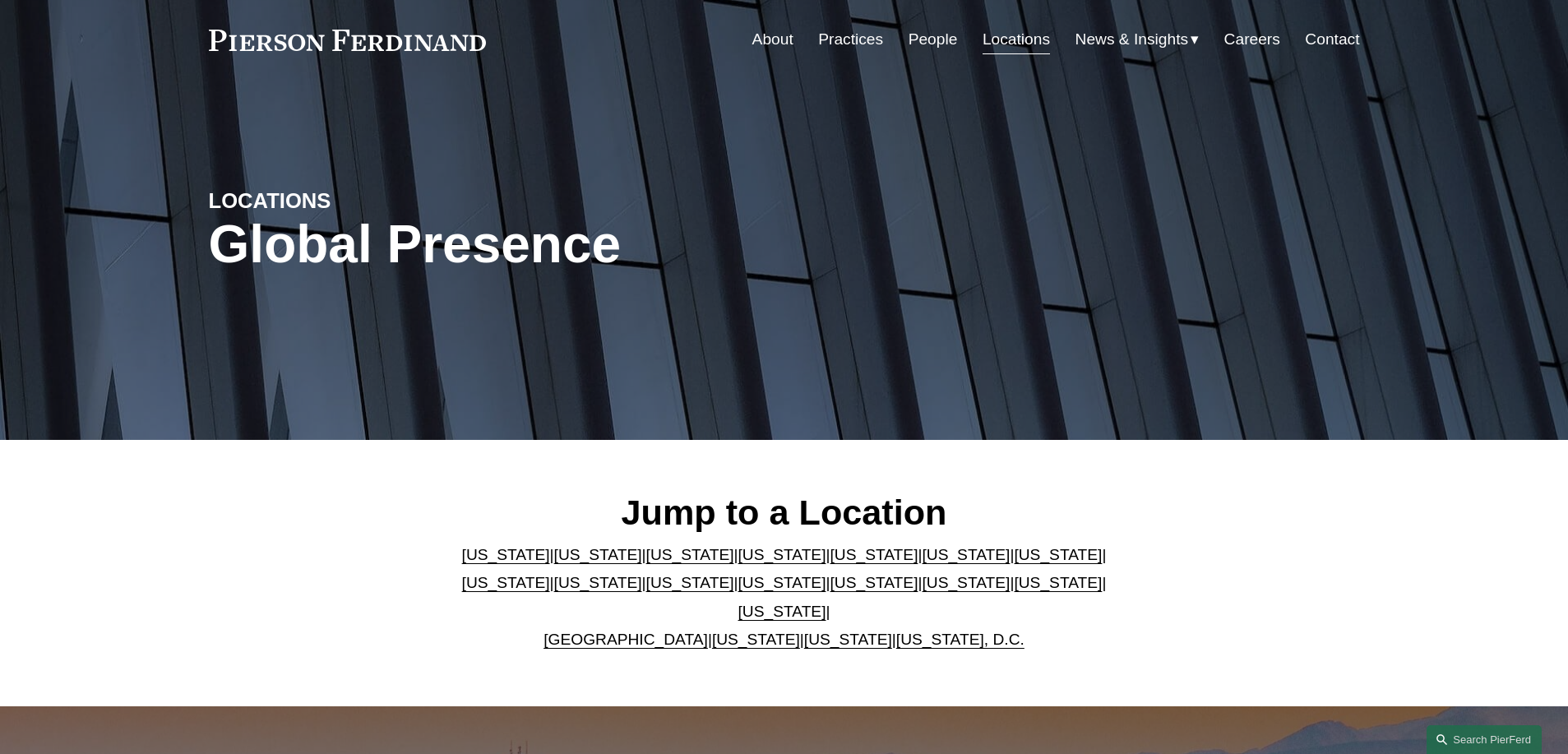
scroll to position [56, 0]
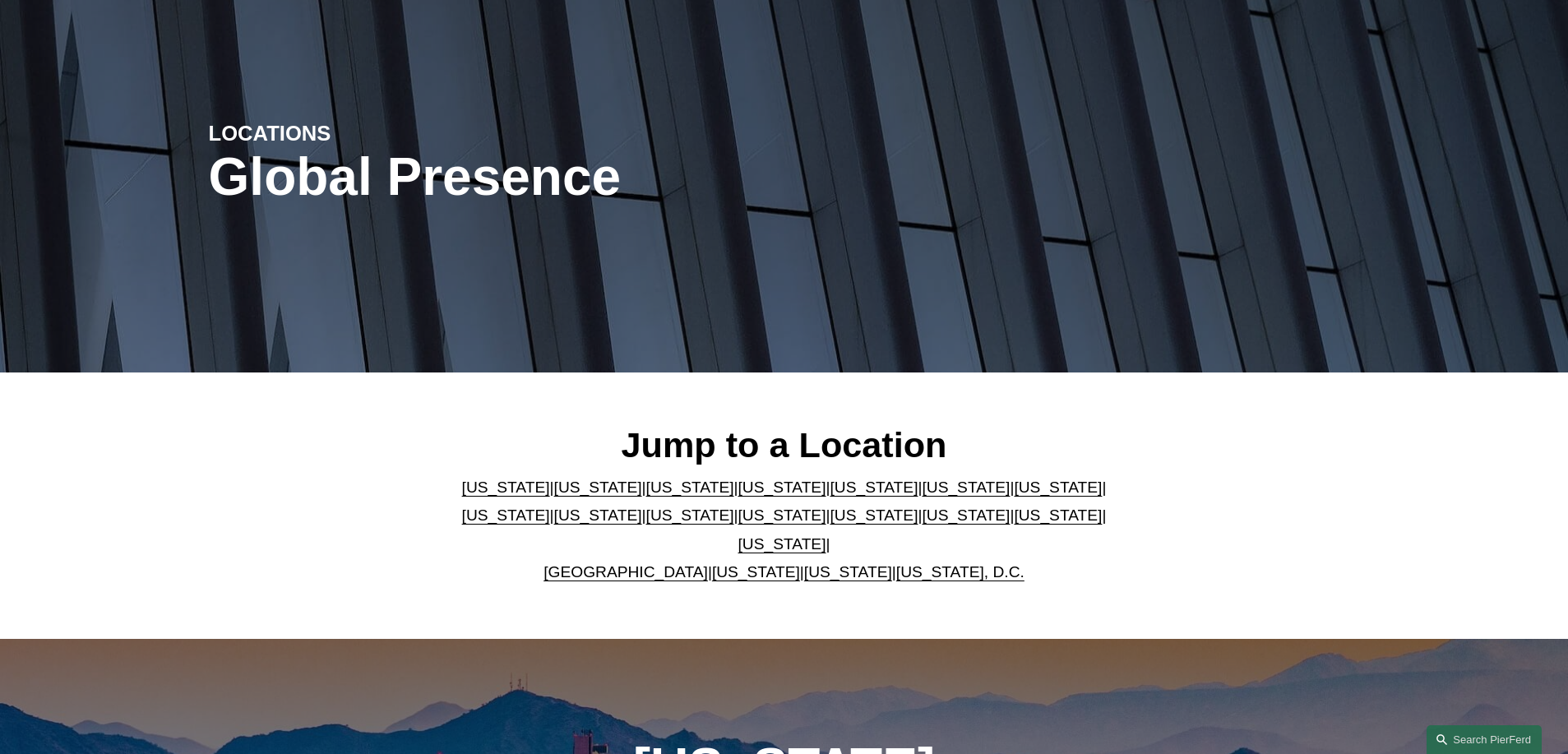
click at [718, 563] on link "[US_STATE]" at bounding box center [756, 572] width 88 height 17
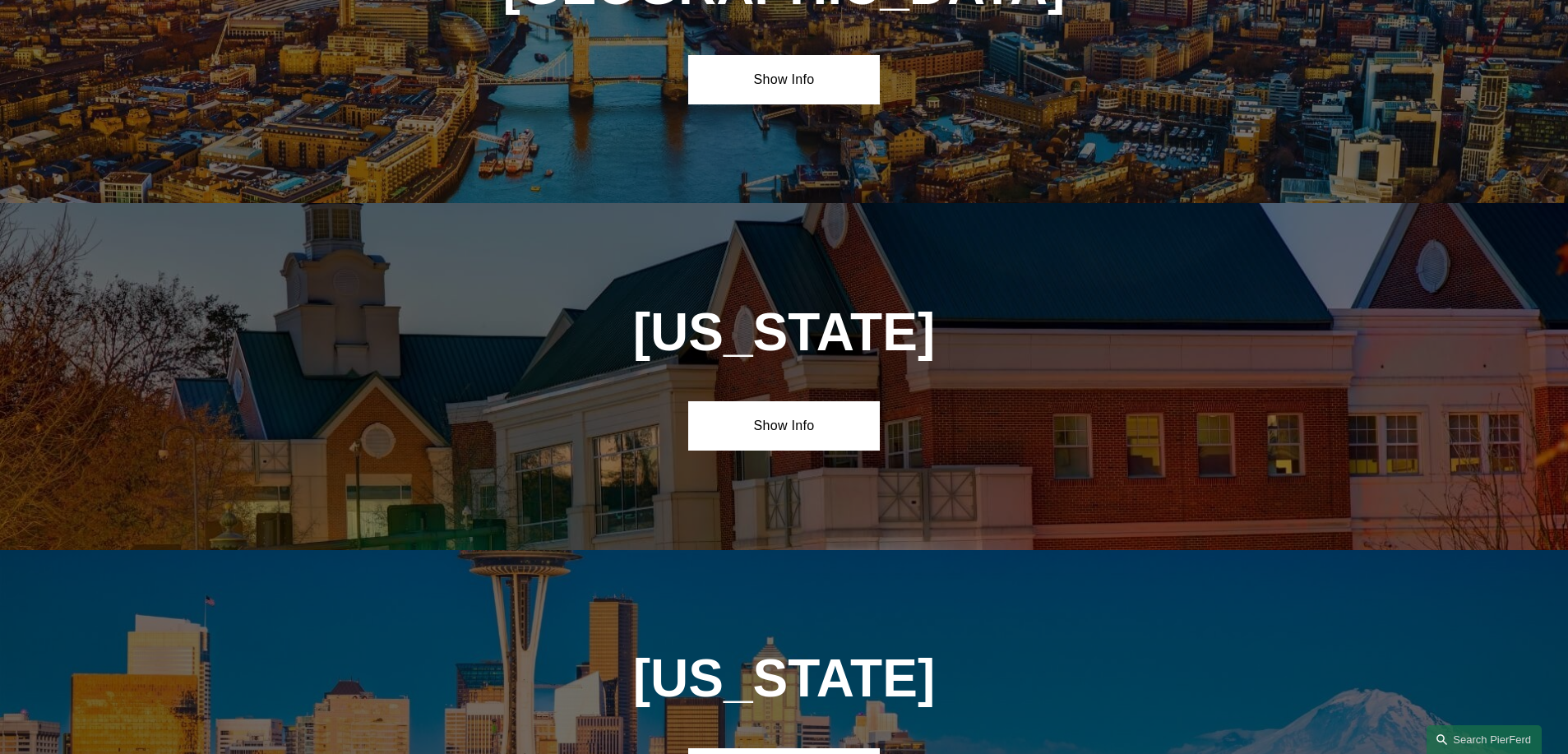
scroll to position [6287, 0]
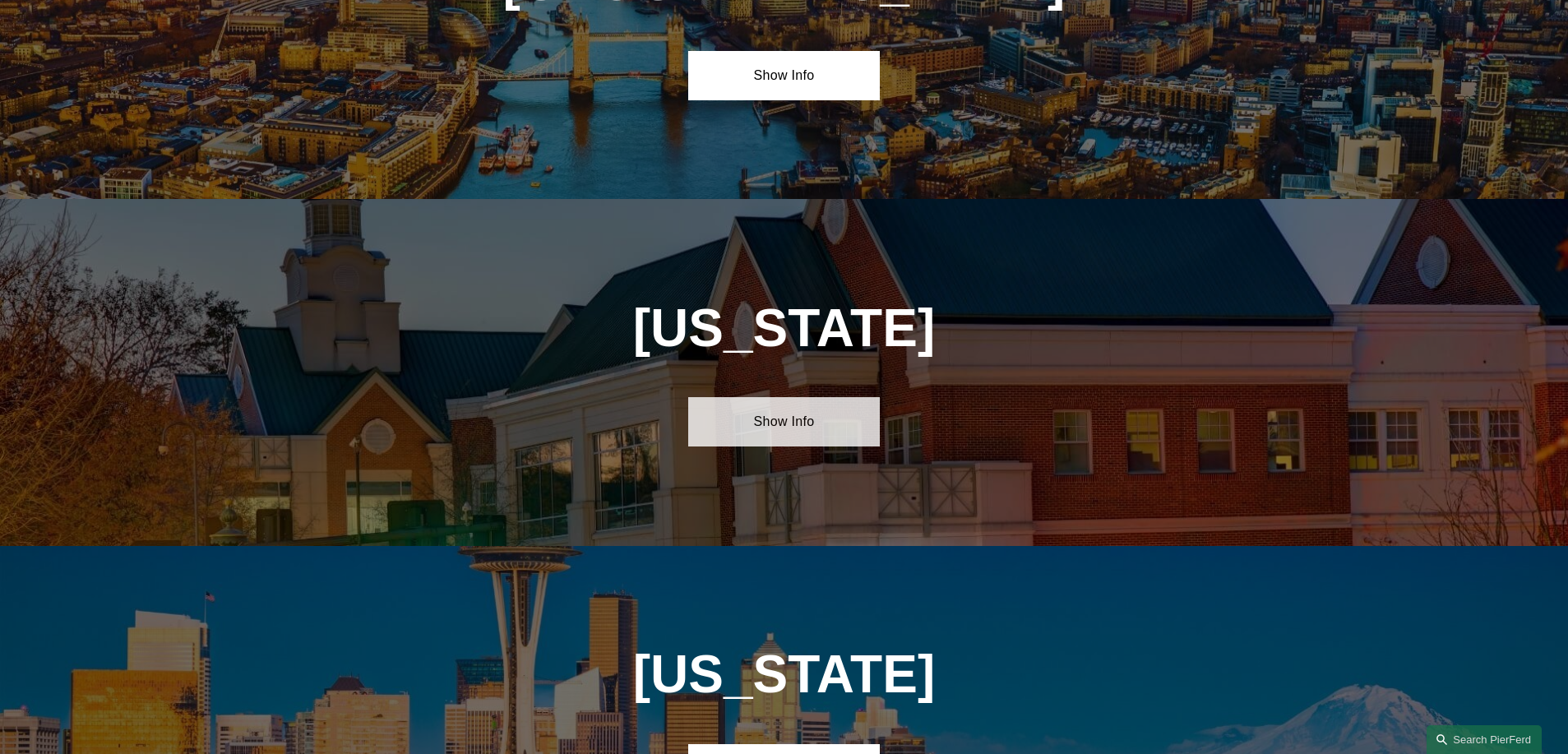
click at [784, 397] on link "Show Info" at bounding box center [784, 421] width 192 height 49
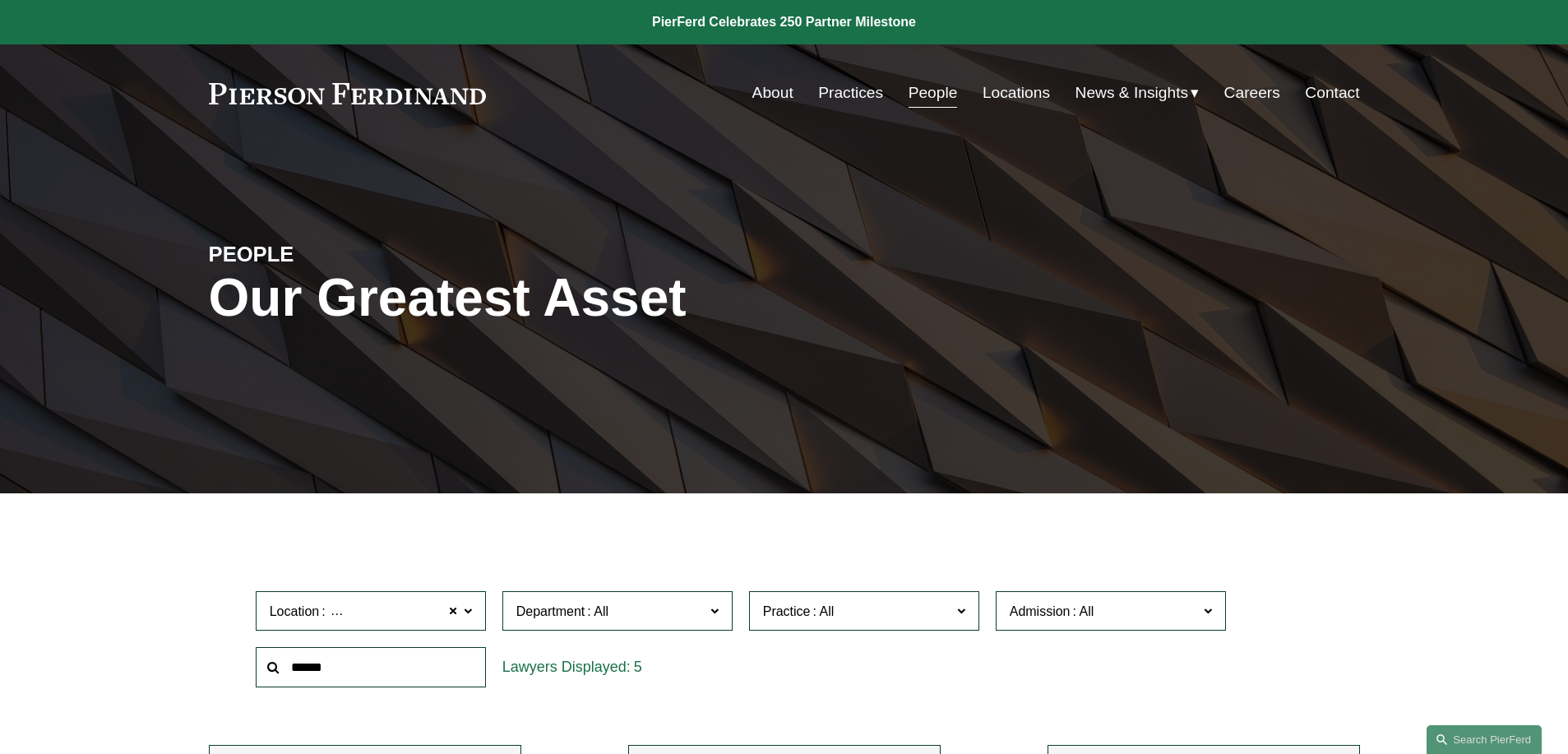
click at [998, 95] on link "Locations" at bounding box center [1017, 93] width 68 height 31
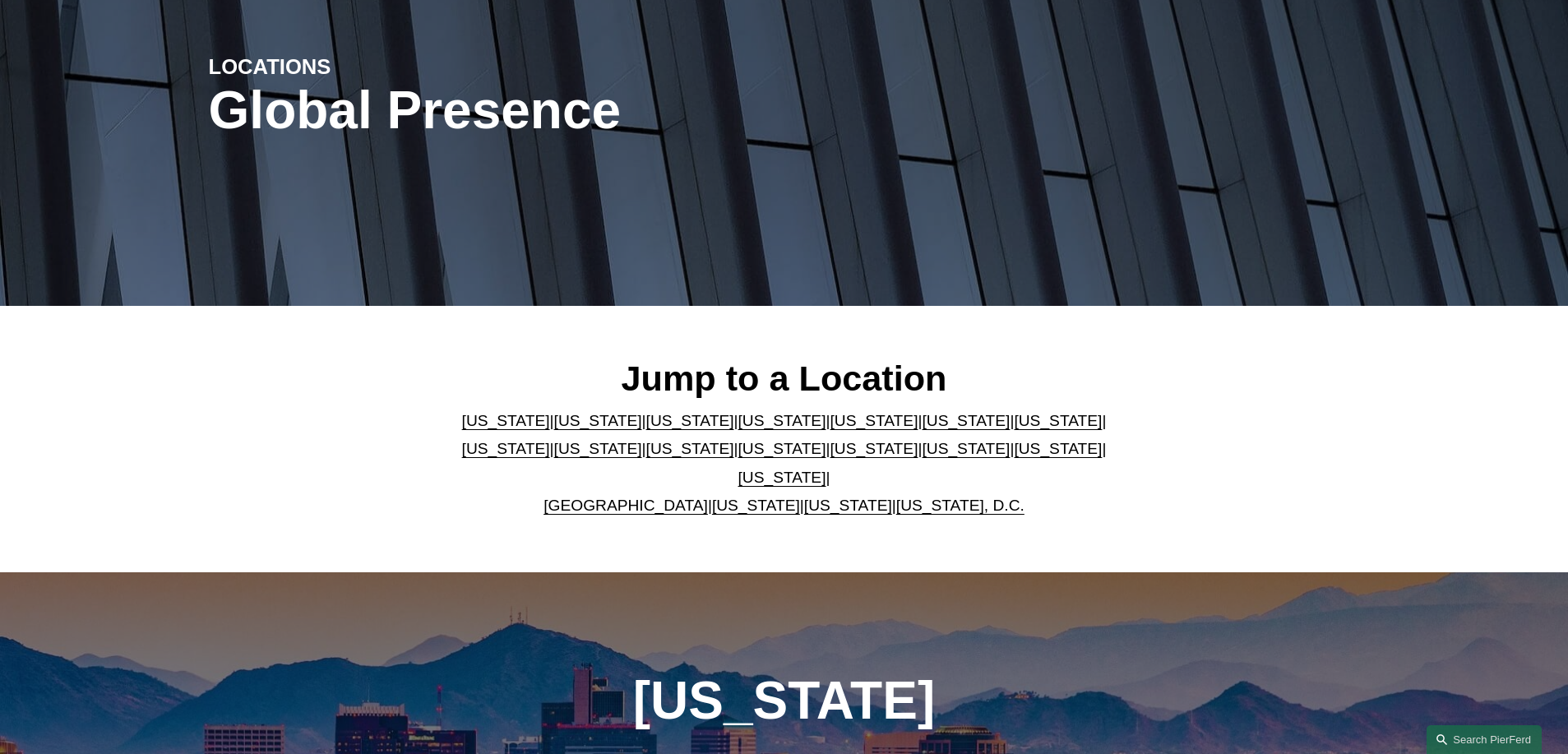
scroll to position [186, 0]
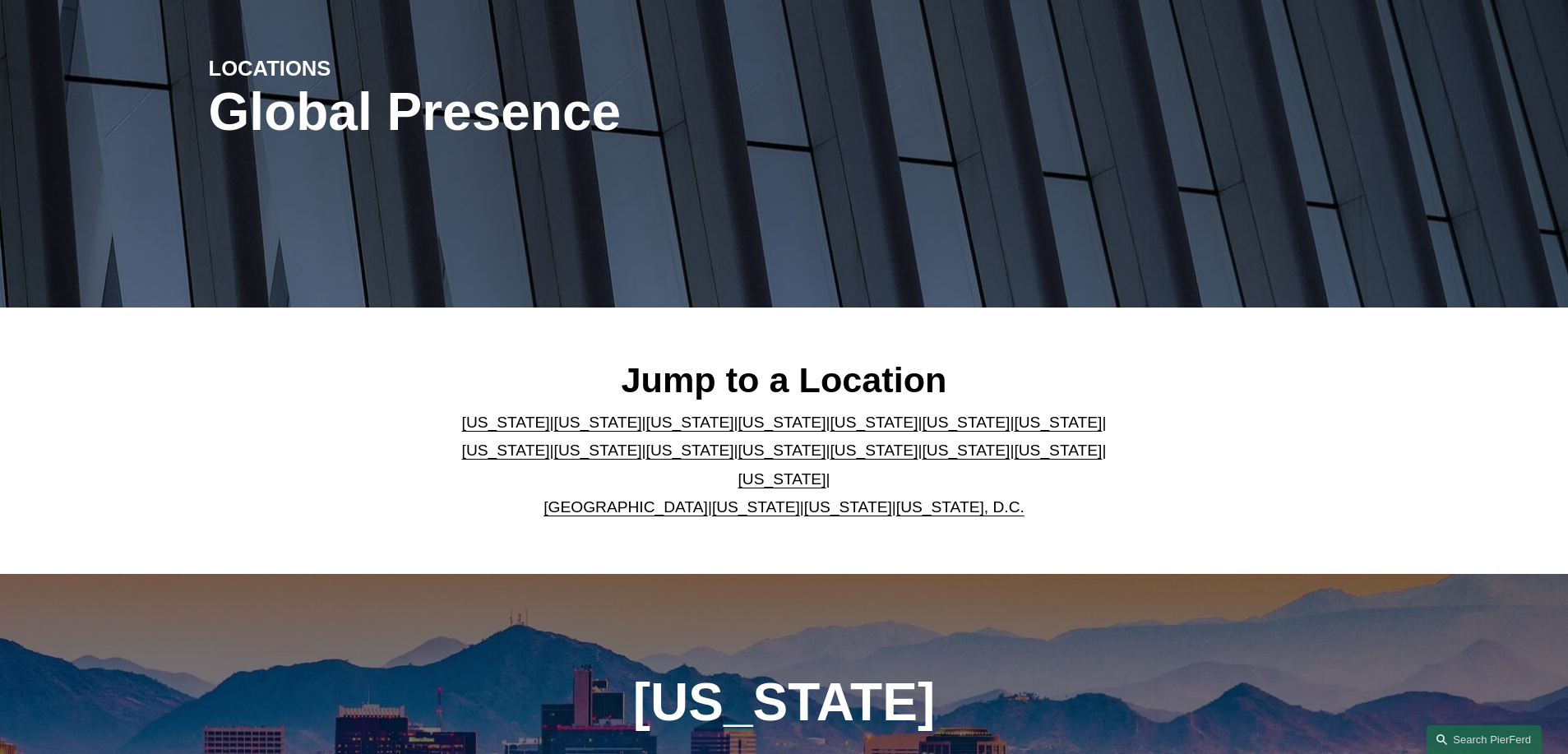
click at [578, 429] on link "[US_STATE]" at bounding box center [598, 422] width 88 height 17
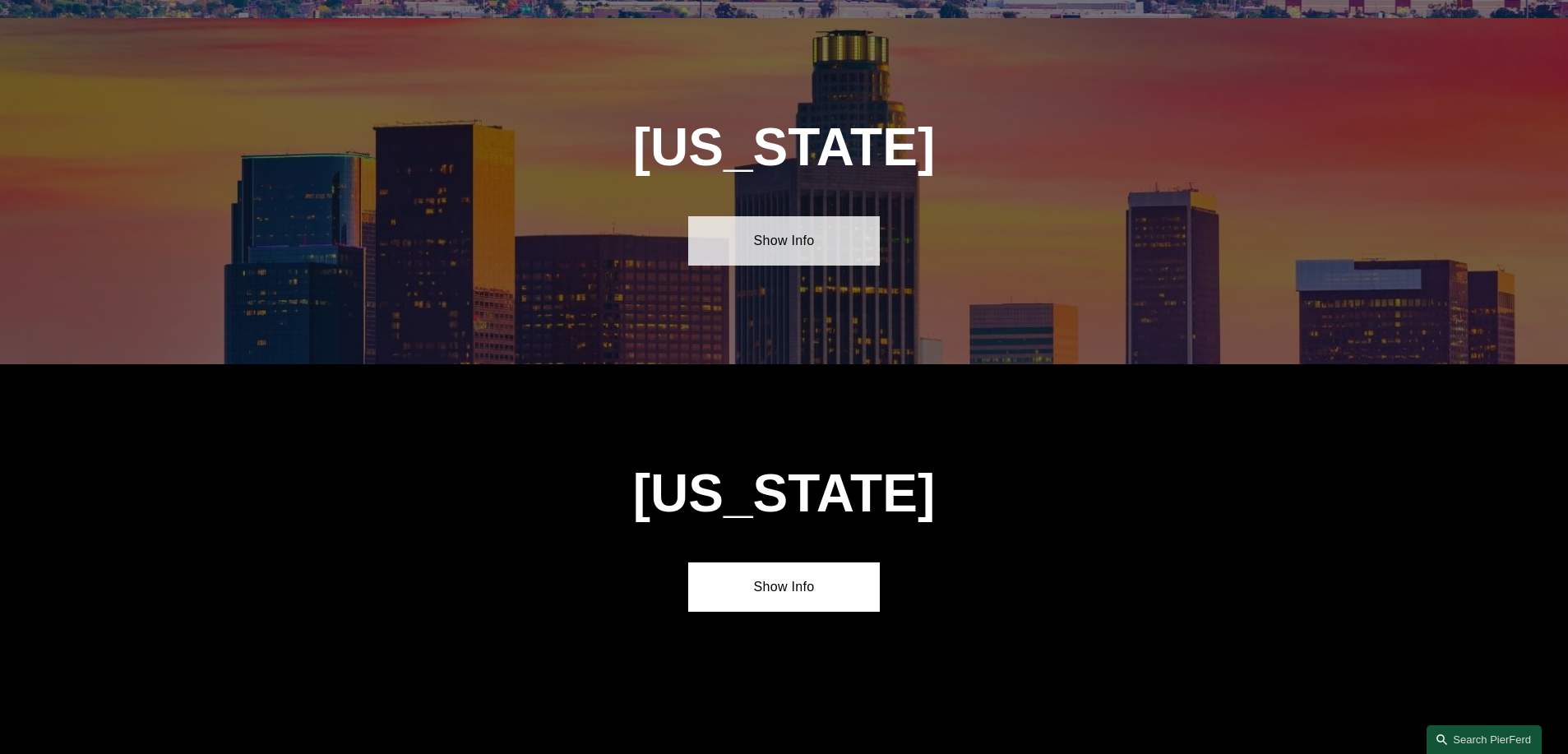
scroll to position [1091, 0]
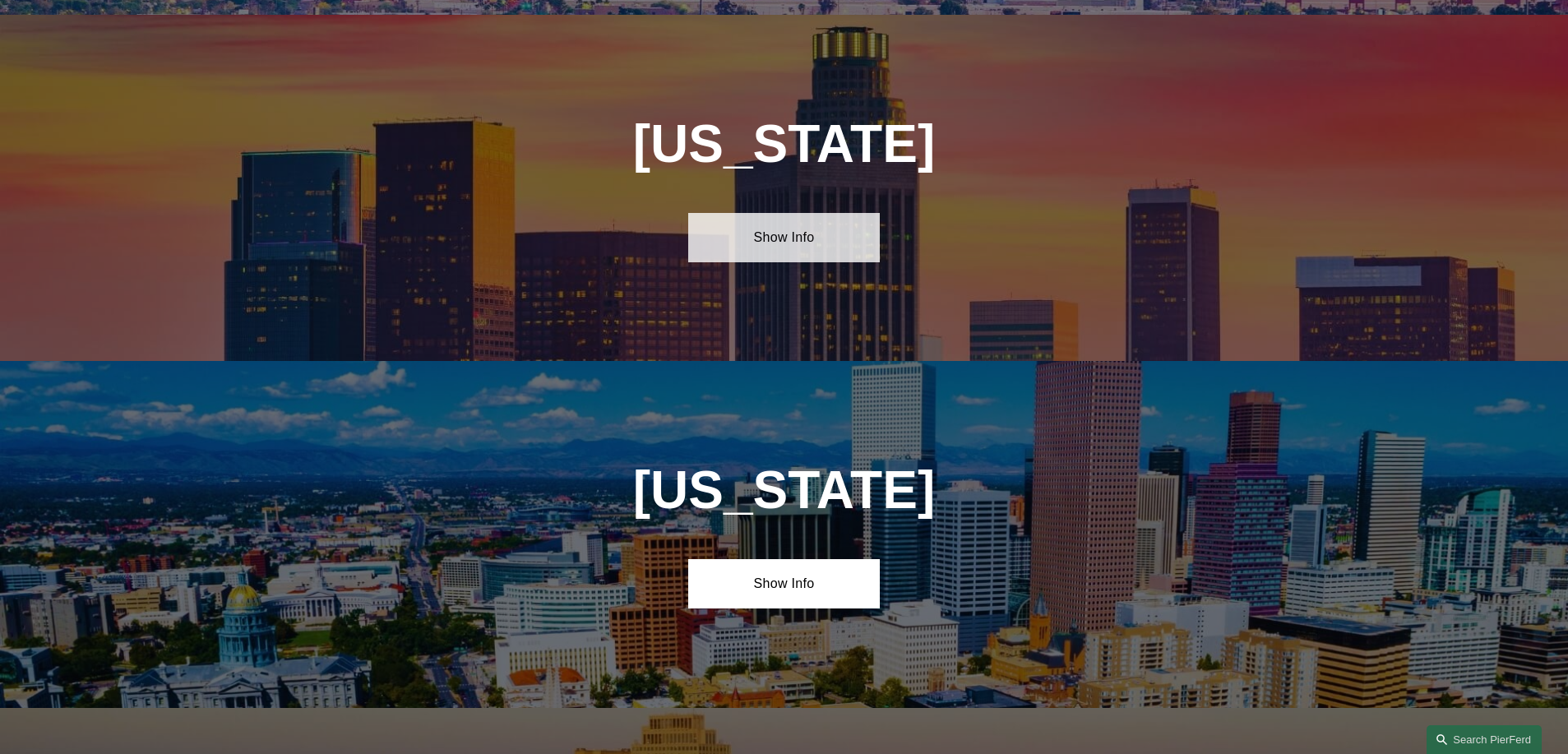
click at [789, 215] on link "Show Info" at bounding box center [784, 237] width 192 height 49
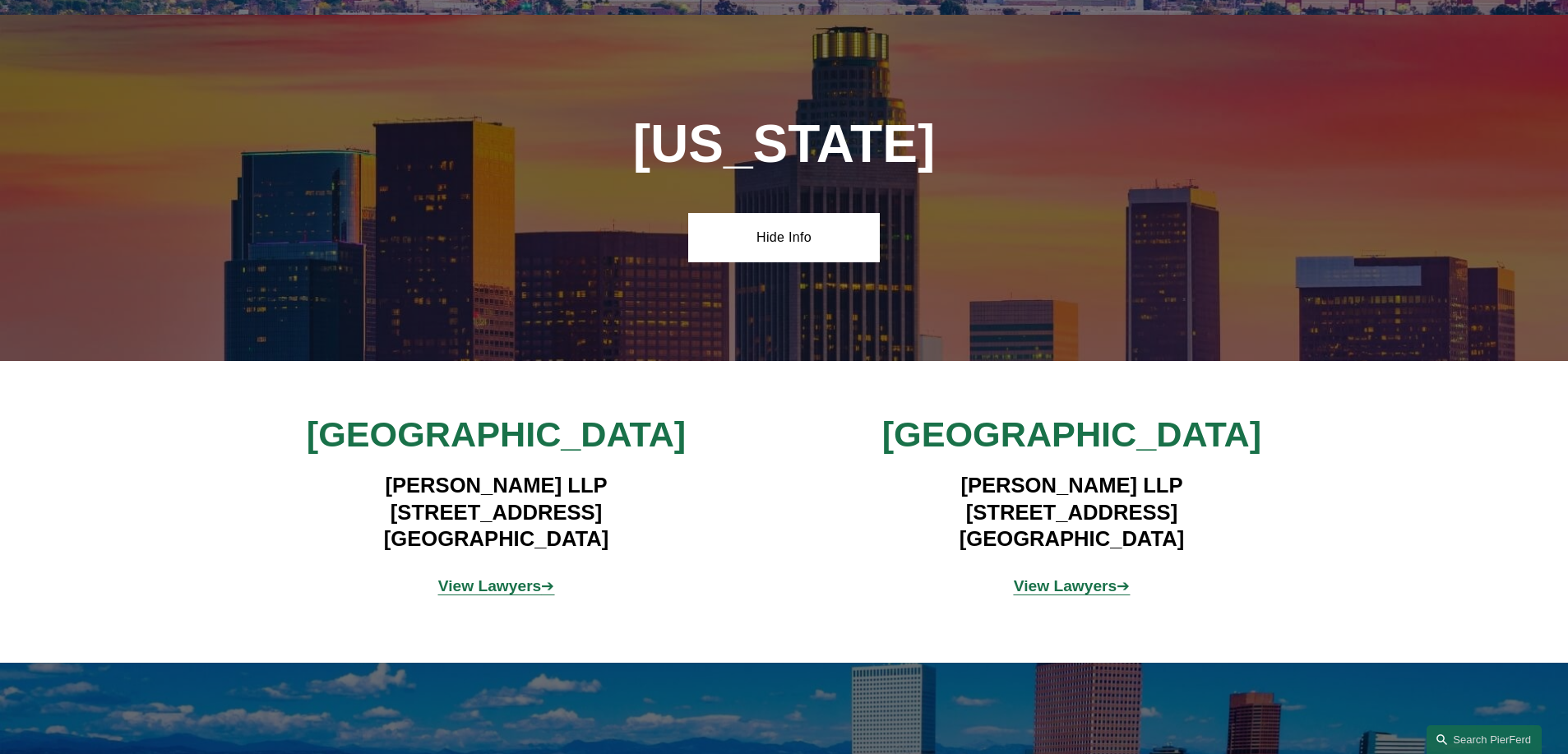
click at [1085, 578] on strong "View Lawyers" at bounding box center [1066, 586] width 104 height 17
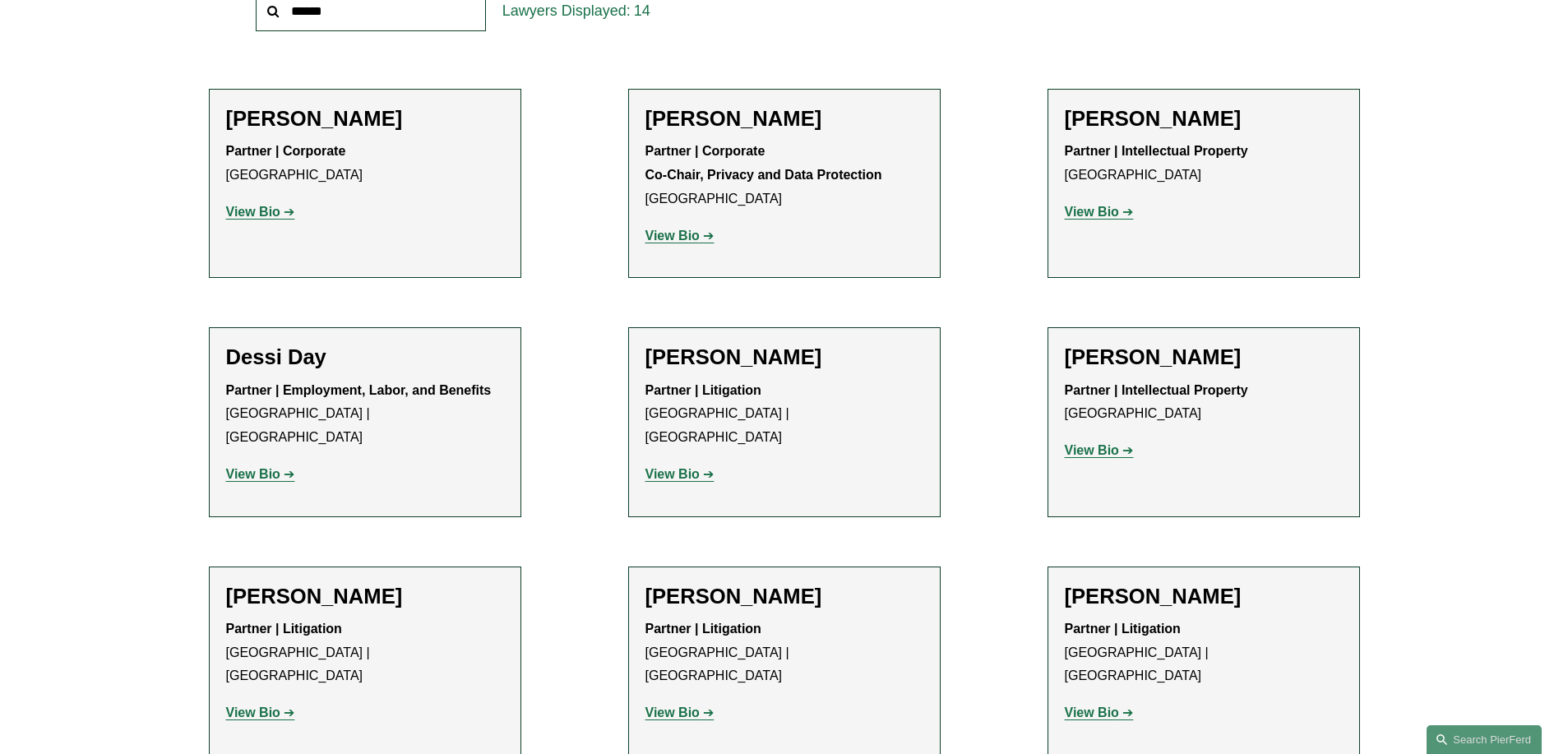
scroll to position [583, 0]
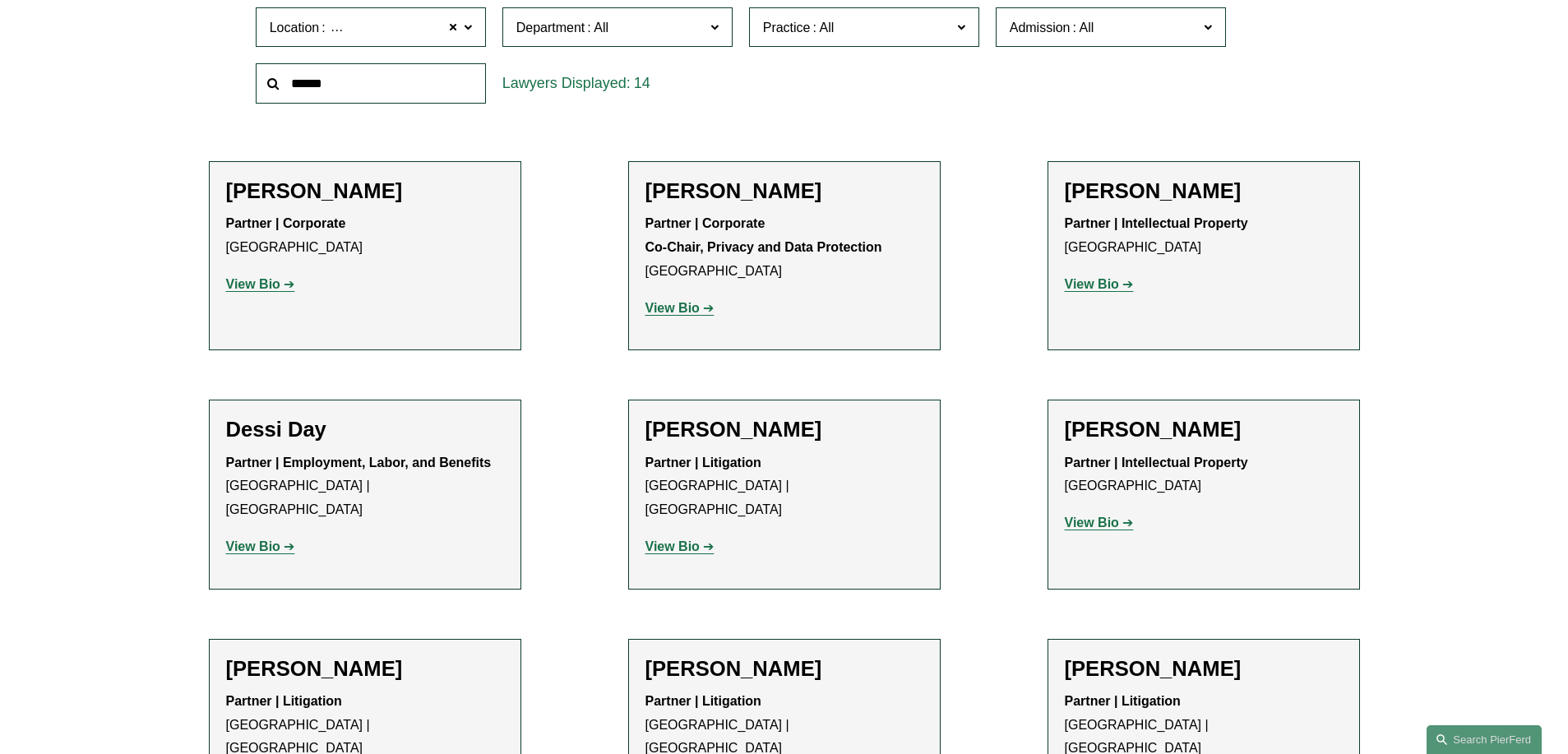
click at [274, 286] on strong "View Bio" at bounding box center [253, 284] width 54 height 14
click at [689, 309] on strong "View Bio" at bounding box center [672, 307] width 54 height 14
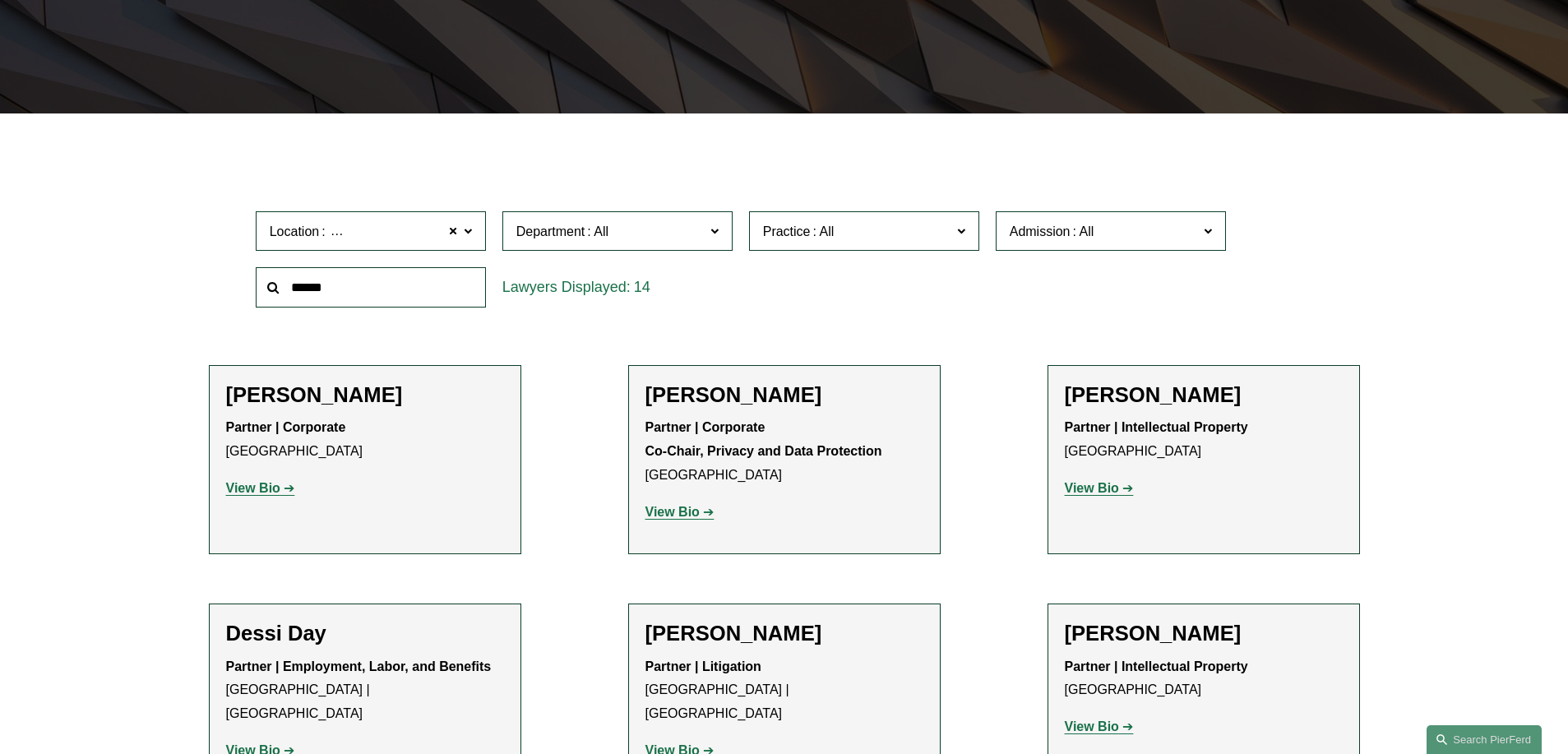
scroll to position [76, 0]
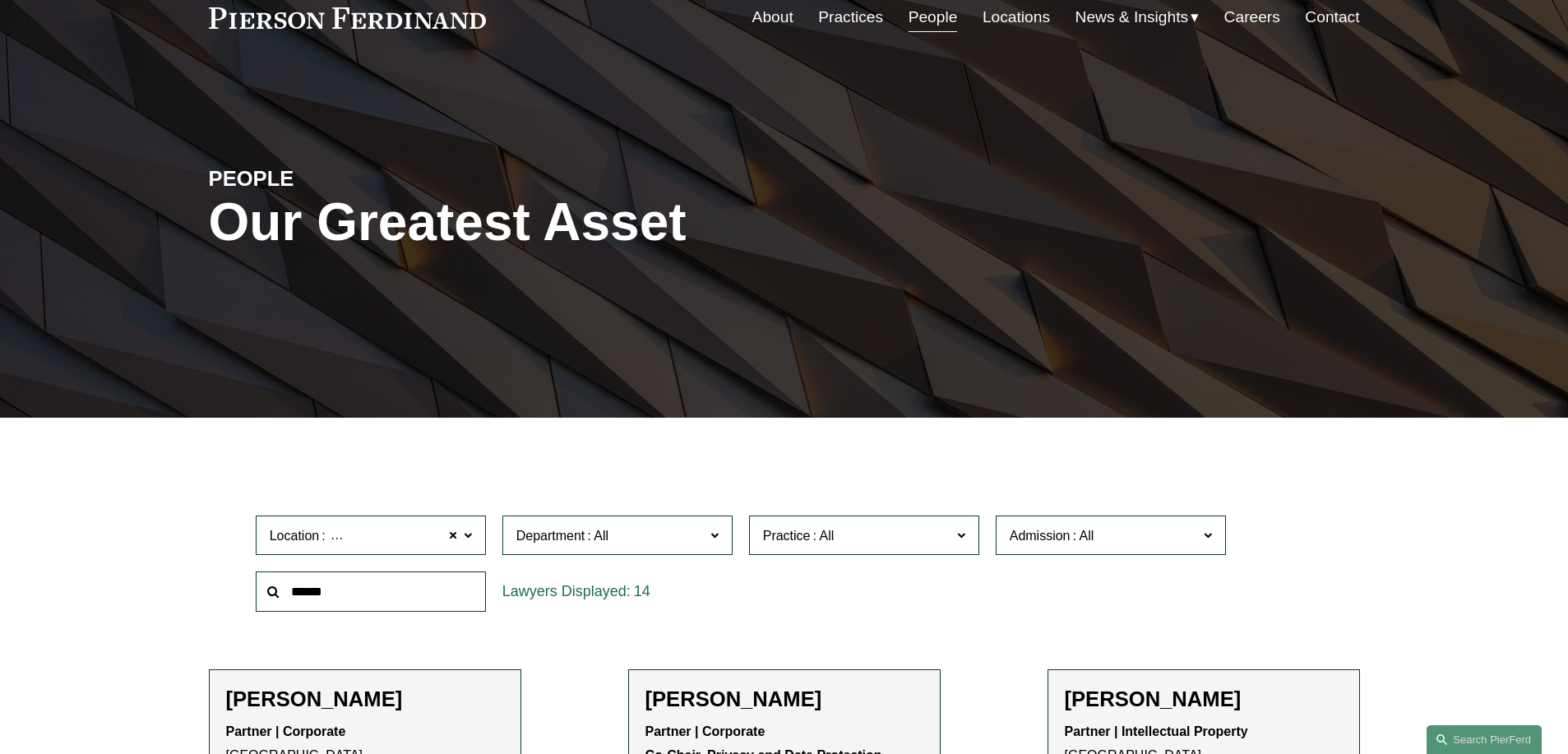
click at [1012, 20] on link "Locations" at bounding box center [1017, 17] width 68 height 31
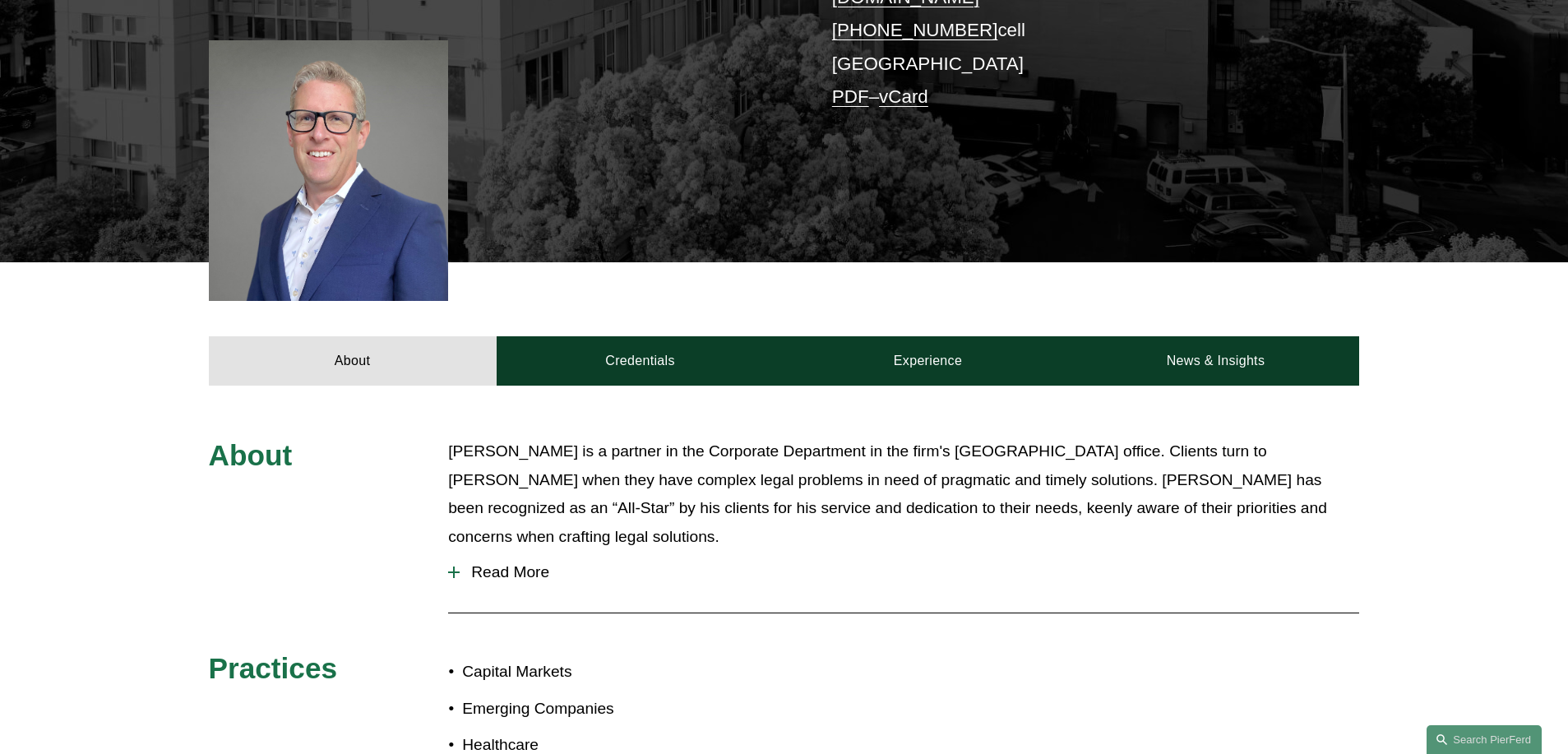
scroll to position [501, 0]
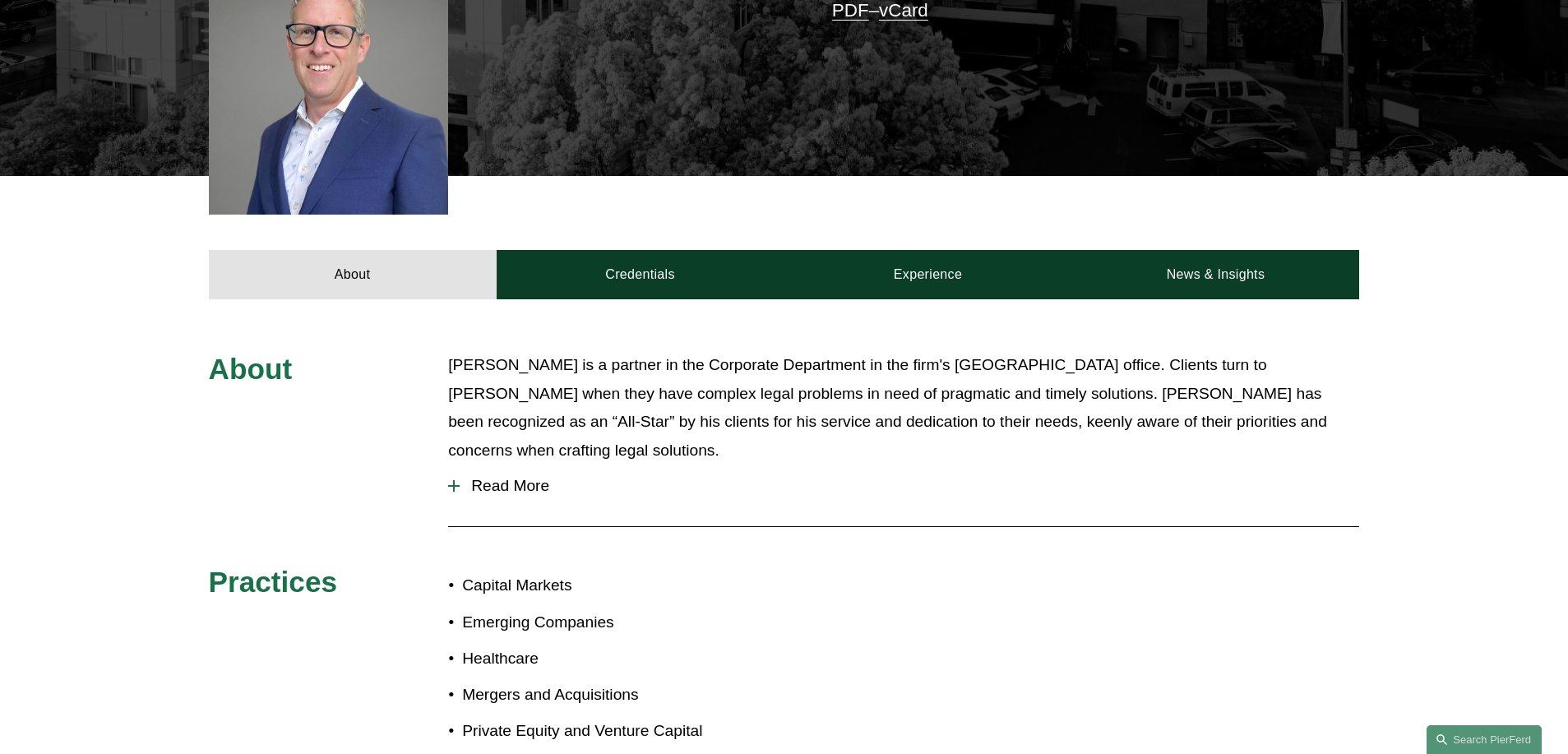
click at [518, 477] on span "Read More" at bounding box center [909, 485] width 899 height 18
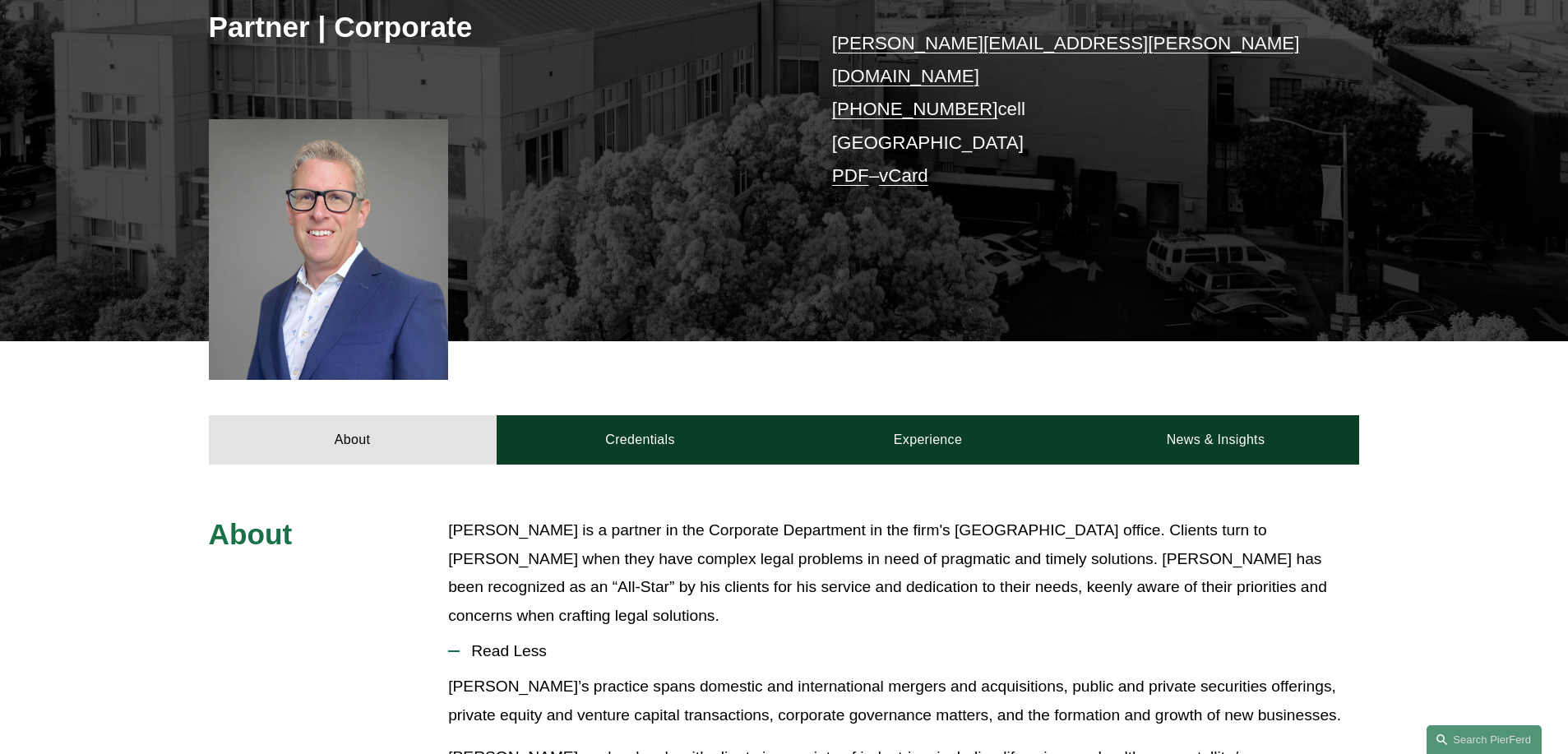
scroll to position [323, 0]
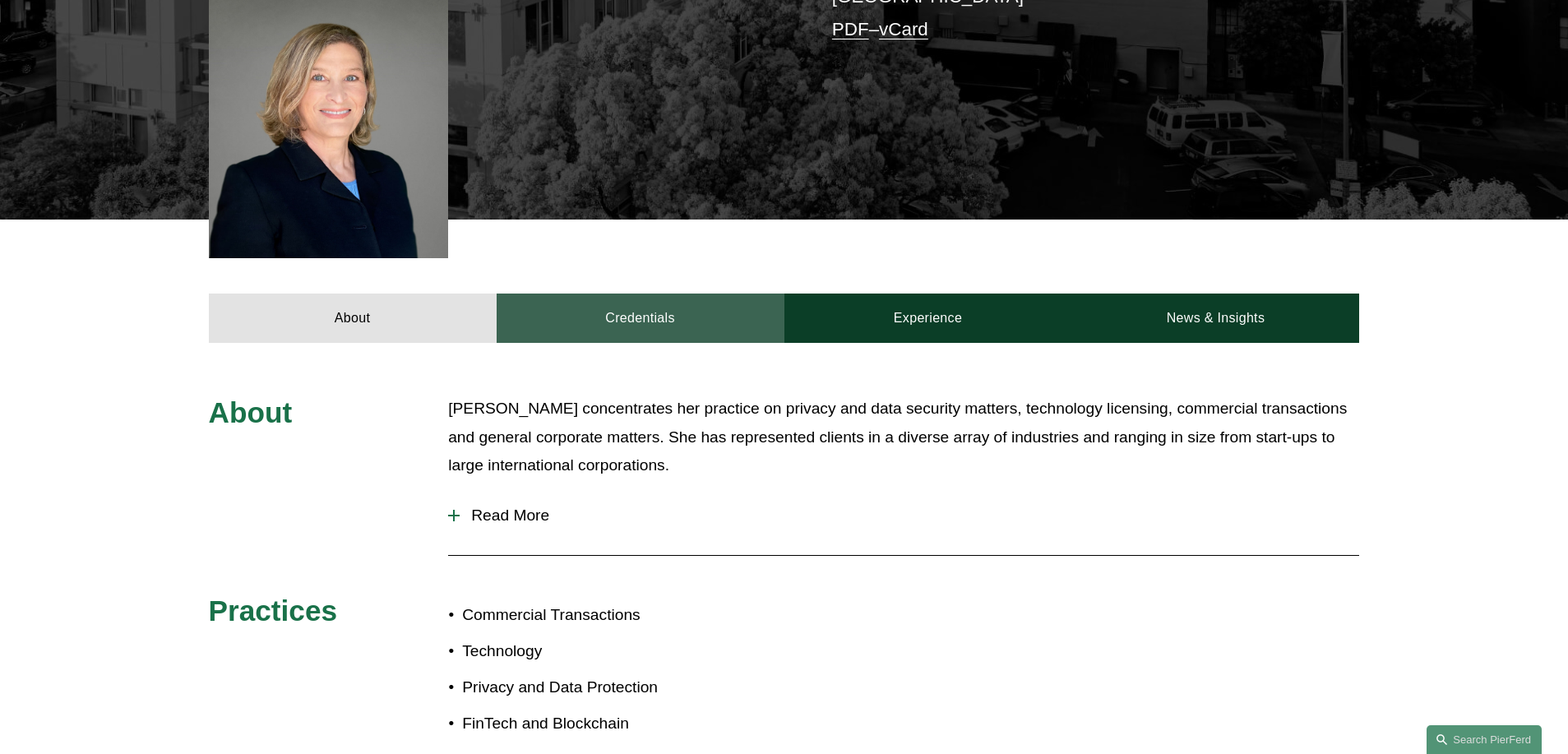
scroll to position [485, 0]
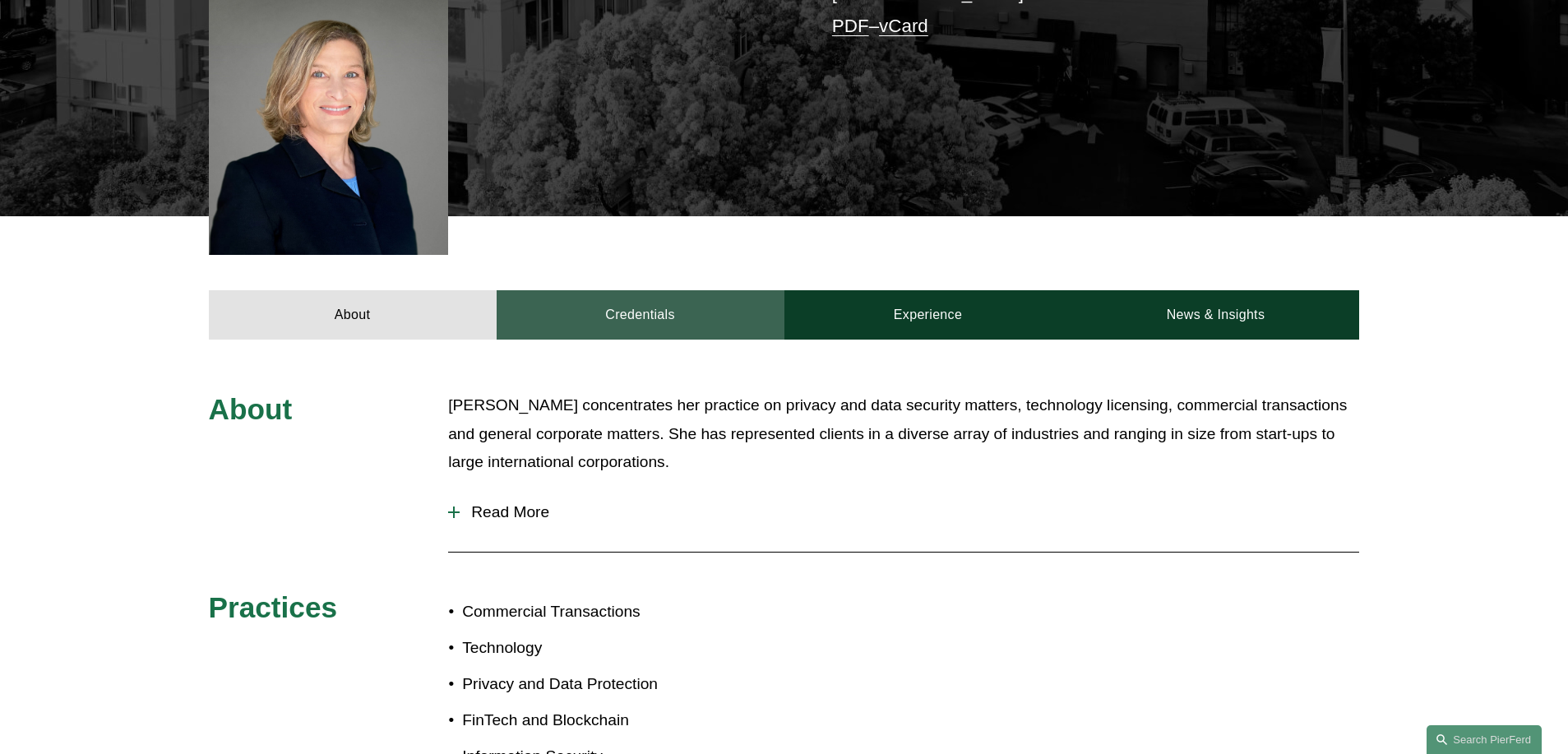
click at [676, 303] on link "Credentials" at bounding box center [640, 315] width 288 height 49
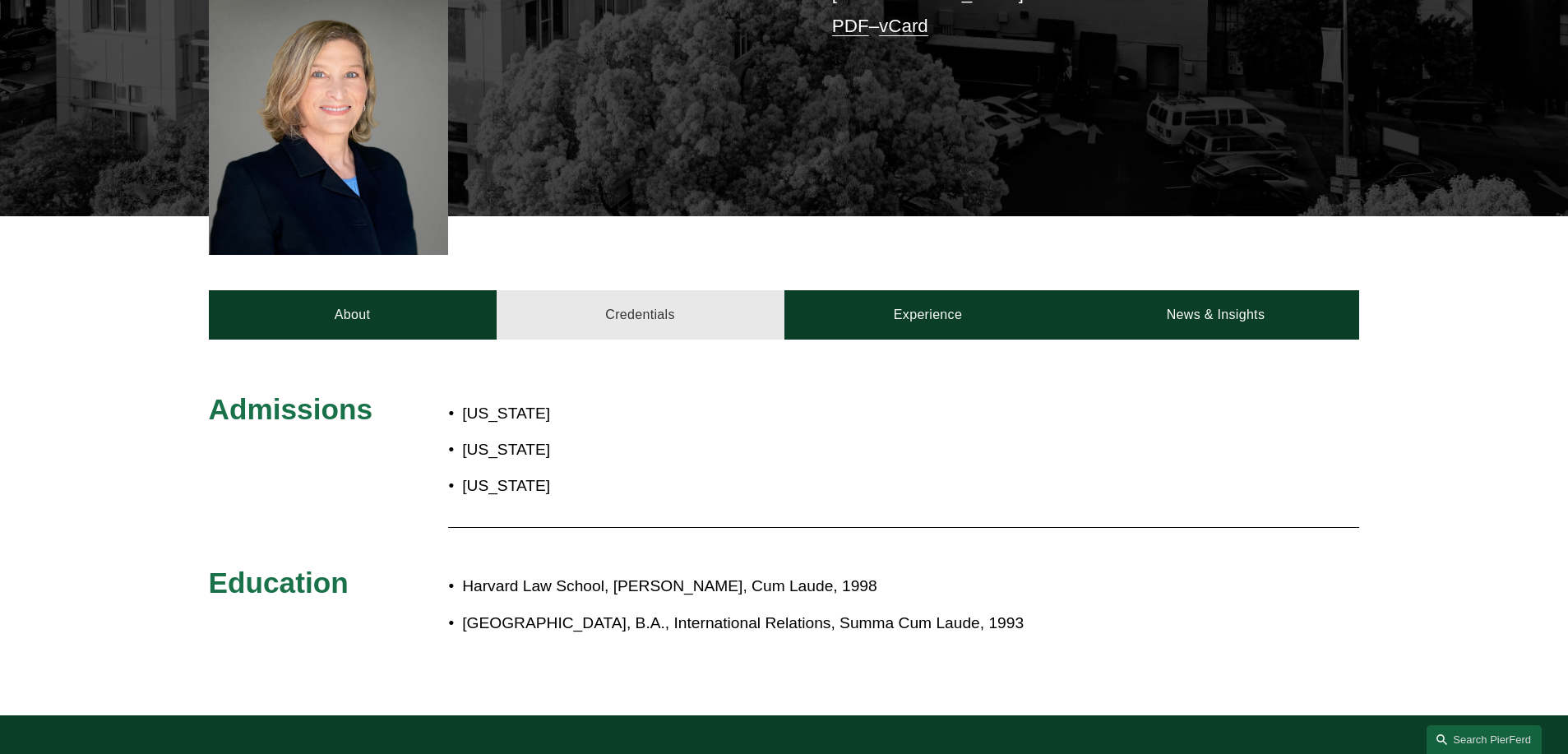
scroll to position [413, 0]
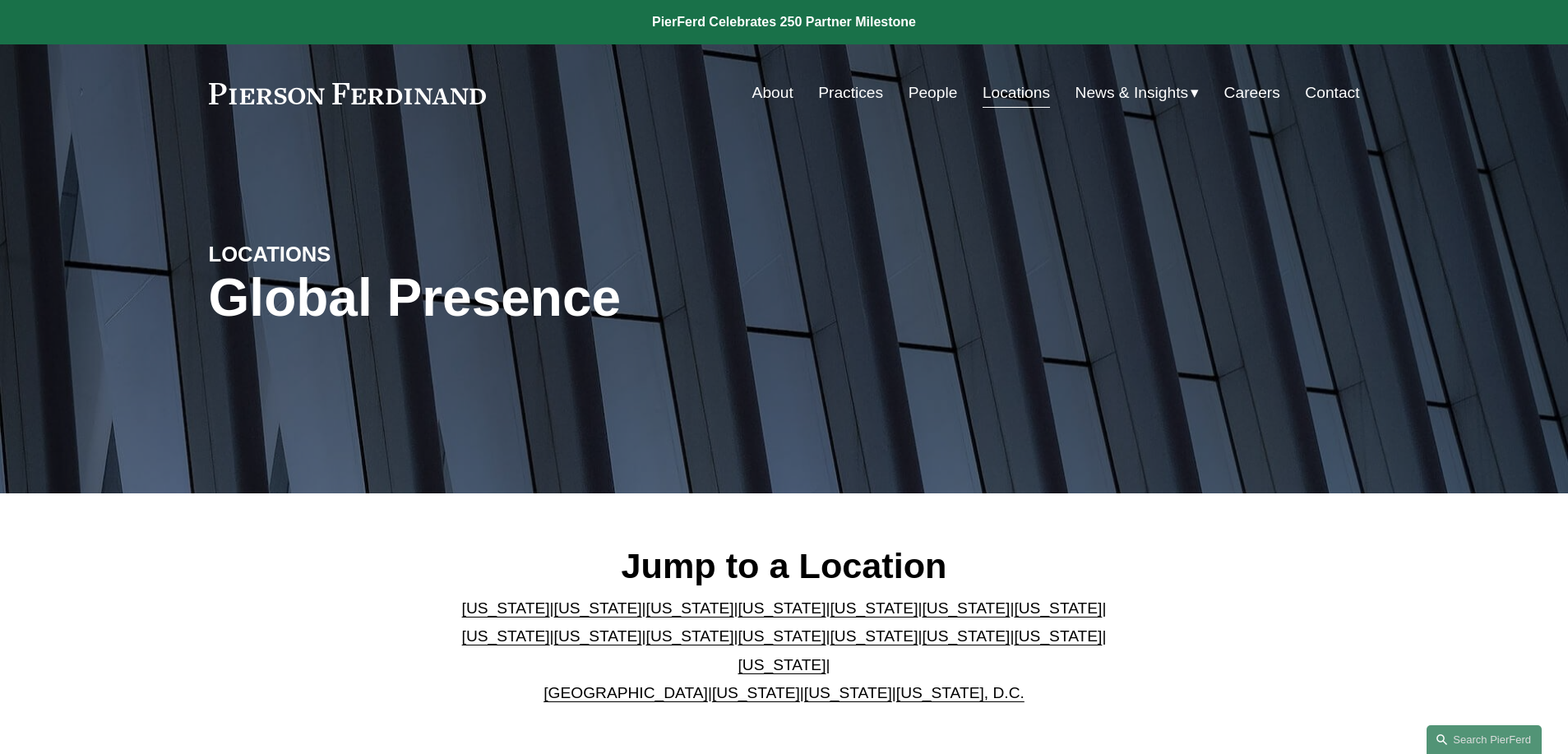
click at [922, 614] on link "[US_STATE]" at bounding box center [966, 608] width 88 height 17
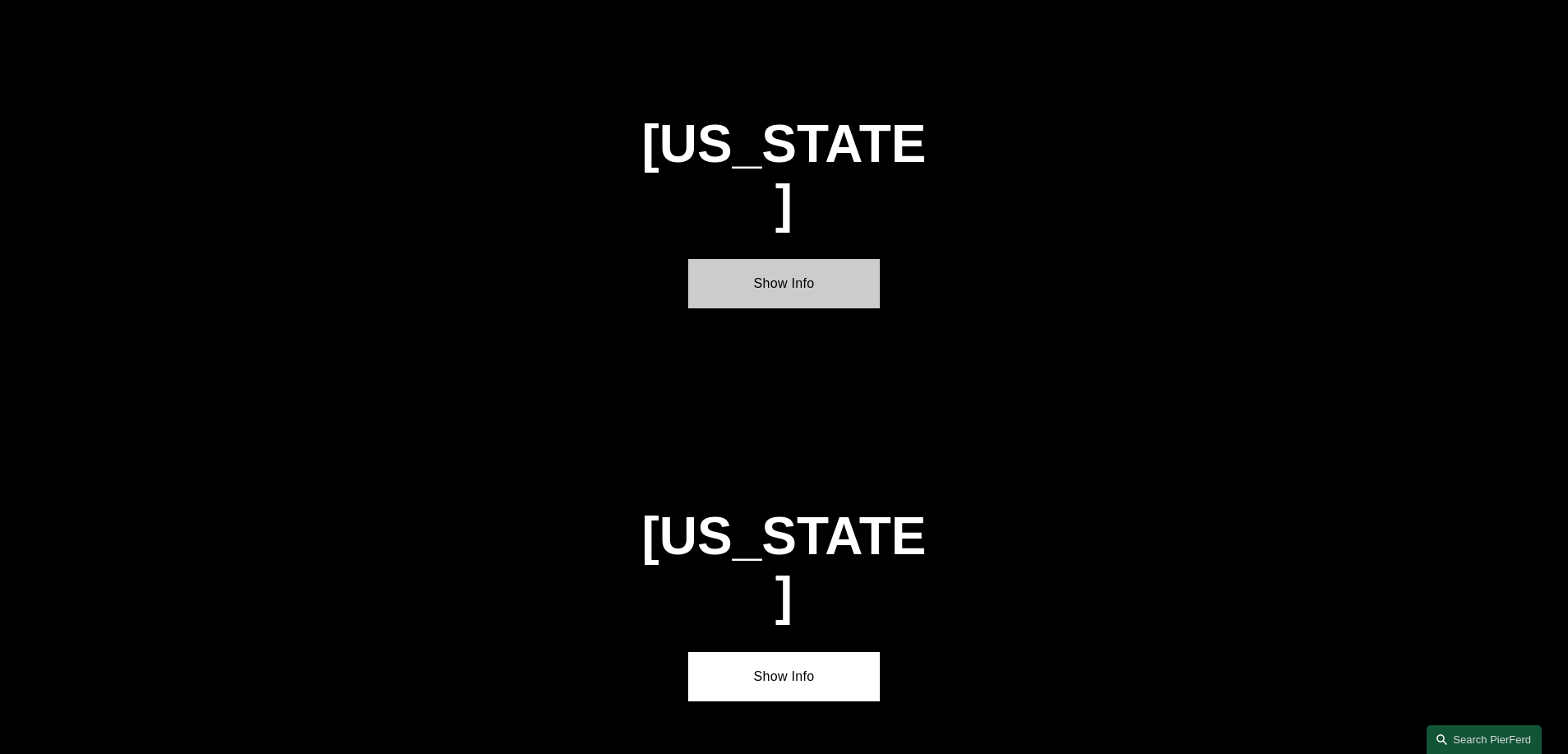
scroll to position [2476, 0]
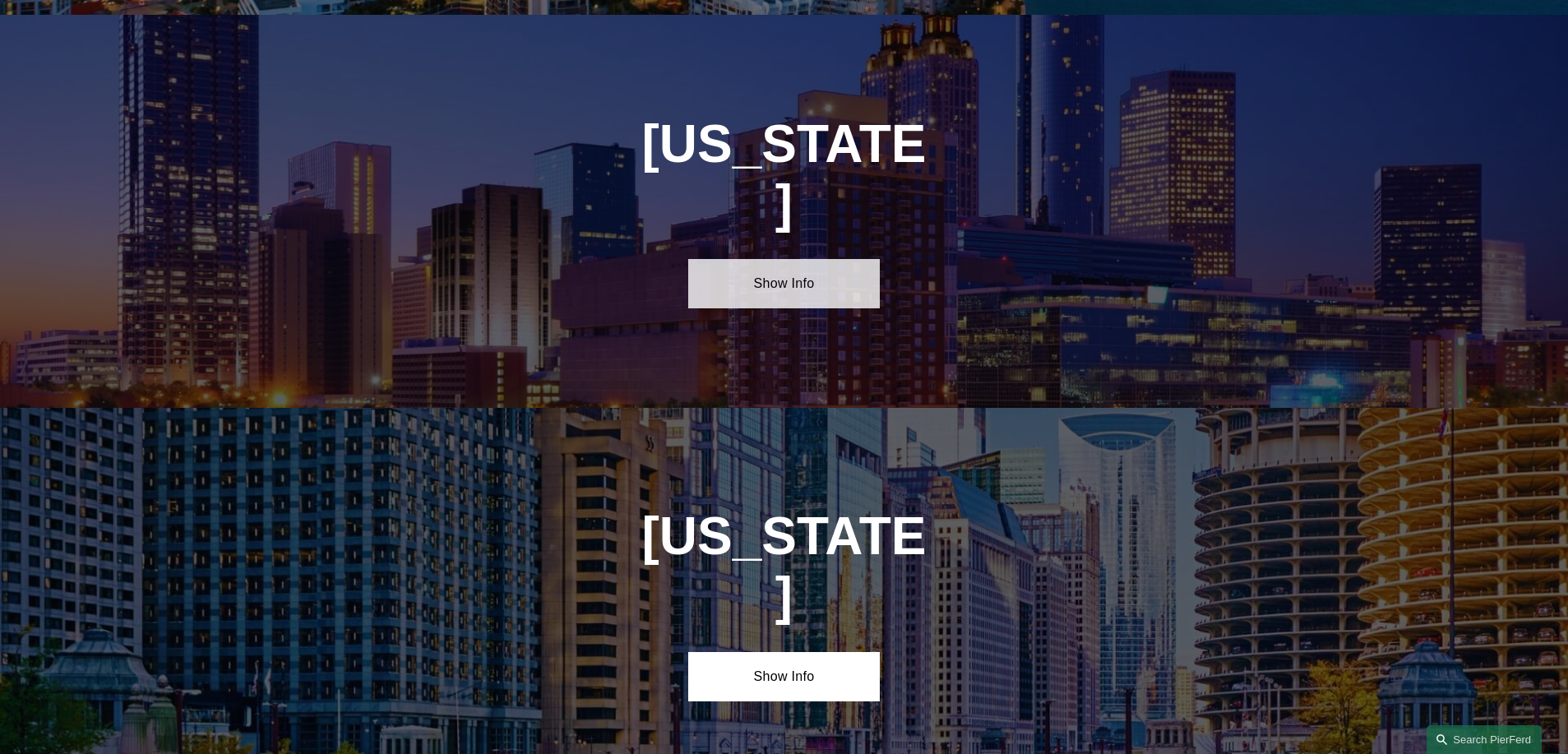
click at [749, 259] on link "Show Info" at bounding box center [784, 284] width 192 height 49
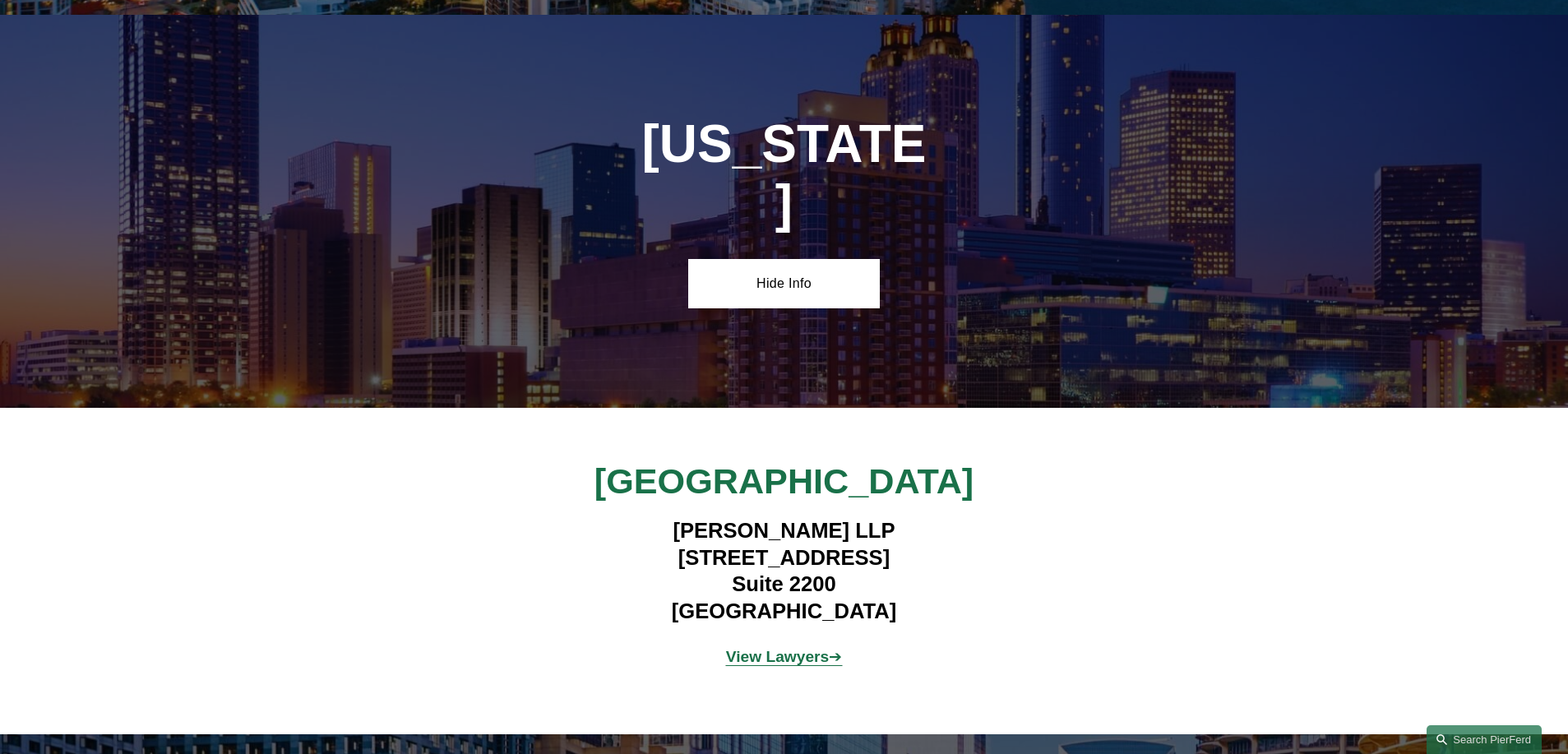
click at [810, 648] on strong "View Lawyers" at bounding box center [778, 656] width 104 height 17
